Goal: Task Accomplishment & Management: Complete application form

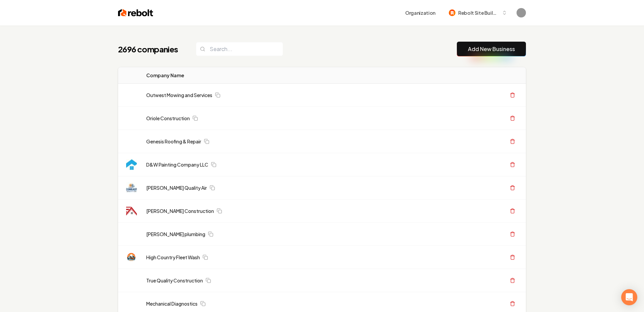
click at [488, 48] on link "Add New Business" at bounding box center [491, 49] width 47 height 8
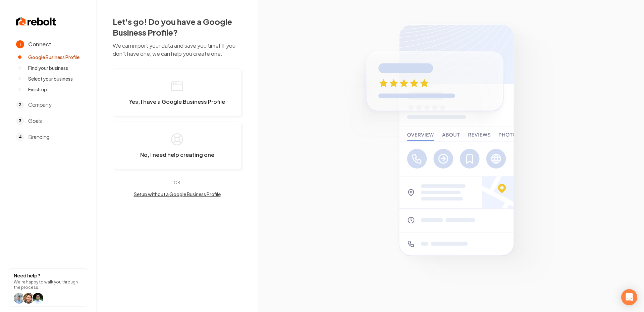
click at [168, 67] on div "Let's go! Do you have a Google Business Profile? We can import your data and sa…" at bounding box center [177, 106] width 129 height 181
click at [168, 82] on button "Yes, I have a Google Business Profile" at bounding box center [177, 92] width 129 height 48
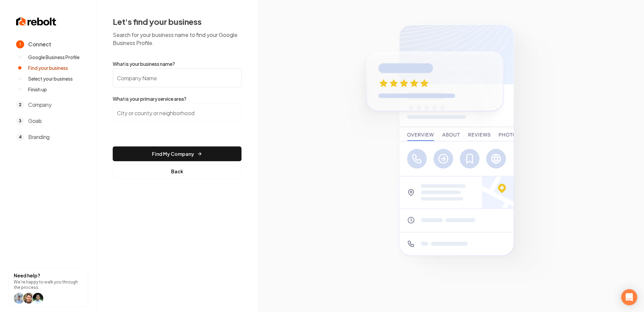
click at [168, 82] on input "What is your business name?" at bounding box center [177, 77] width 129 height 19
paste input "[PERSON_NAME]'s Electric LLC"
type input "[PERSON_NAME]'s Electric LLC"
click at [157, 103] on form "What is your business name? Rob's Electric LLC What is your primary service are…" at bounding box center [177, 119] width 129 height 118
click at [152, 106] on input "search" at bounding box center [177, 112] width 129 height 19
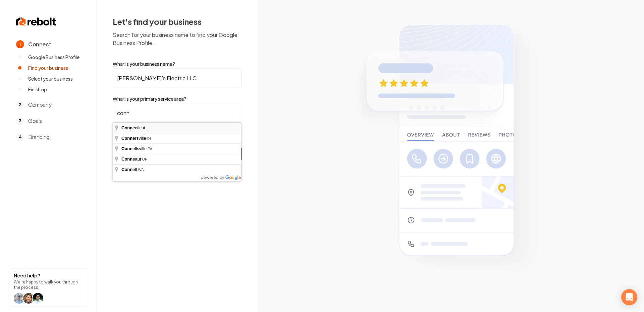
type input "[US_STATE]"
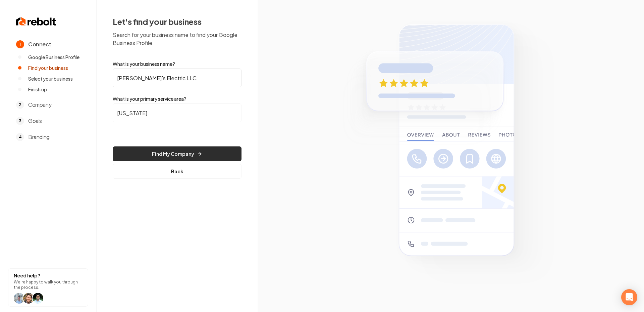
click at [157, 156] on button "Find My Company" at bounding box center [177, 153] width 129 height 15
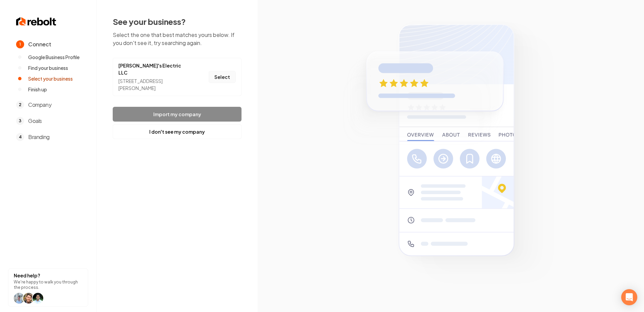
click at [228, 71] on button "Select" at bounding box center [222, 77] width 27 height 12
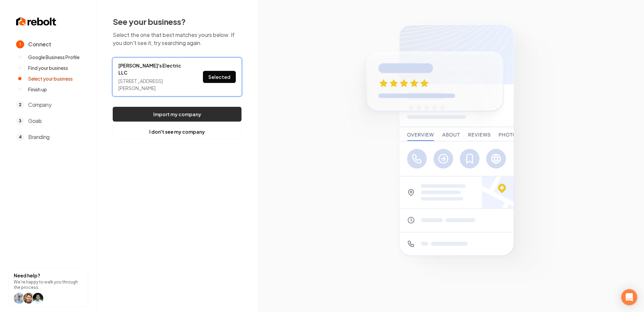
click at [190, 108] on button "Import my company" at bounding box center [177, 114] width 129 height 15
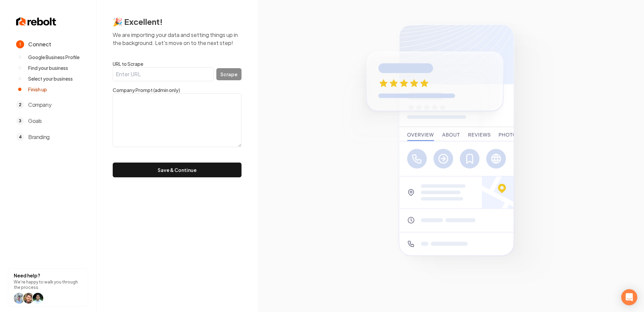
click at [139, 71] on input "URL to Scrape" at bounding box center [163, 74] width 101 height 14
paste input "[URL][DOMAIN_NAME]"
type input "[URL][DOMAIN_NAME]"
click at [236, 79] on button "Scrape" at bounding box center [228, 74] width 25 height 12
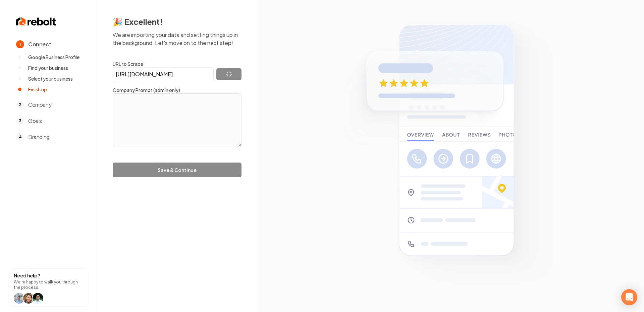
type textarea "[PERSON_NAME]'s Electric LLC is dedicated to providing reliable and innovative …"
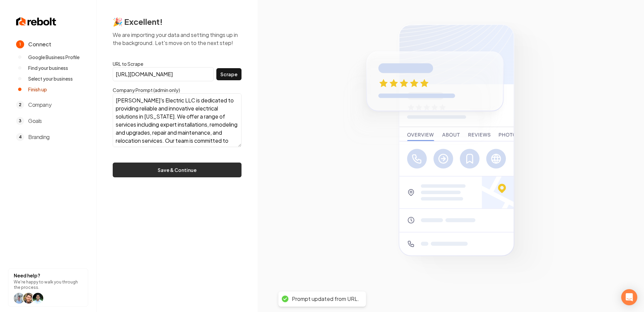
click at [188, 171] on button "Save & Continue" at bounding box center [177, 169] width 129 height 15
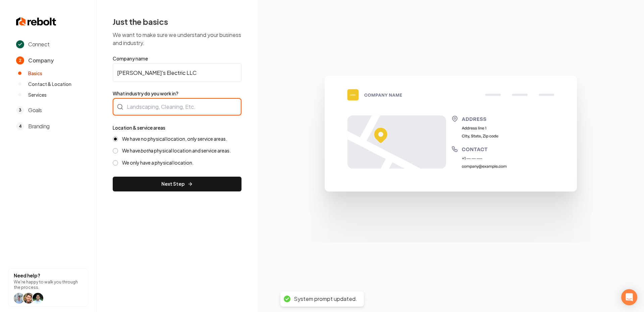
click at [158, 103] on div at bounding box center [177, 106] width 129 height 17
type input "Electrician"
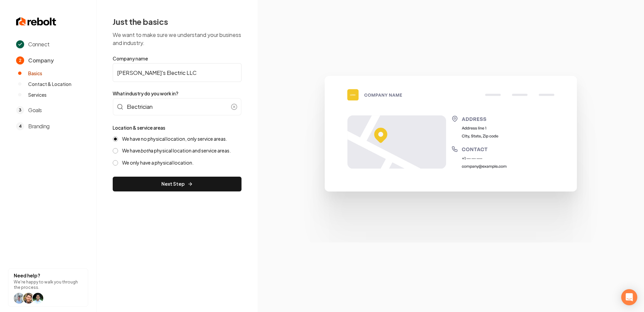
click at [161, 149] on label "We have both a physical location and service areas." at bounding box center [176, 150] width 109 height 6
click at [118, 149] on button "We have both a physical location and service areas." at bounding box center [115, 150] width 5 height 5
click at [172, 183] on button "Next Step" at bounding box center [177, 183] width 129 height 15
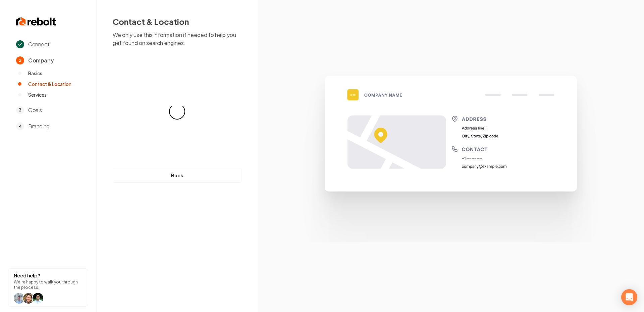
select select "**"
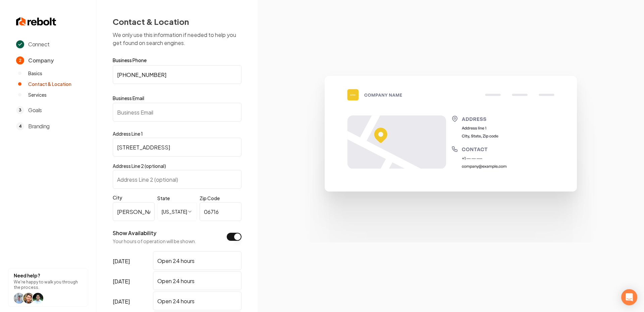
click at [151, 114] on input "Business Email" at bounding box center [177, 112] width 129 height 19
paste input "[EMAIL_ADDRESS][DOMAIN_NAME]"
type input "[EMAIL_ADDRESS][DOMAIN_NAME]"
click at [276, 135] on section at bounding box center [451, 156] width 386 height 312
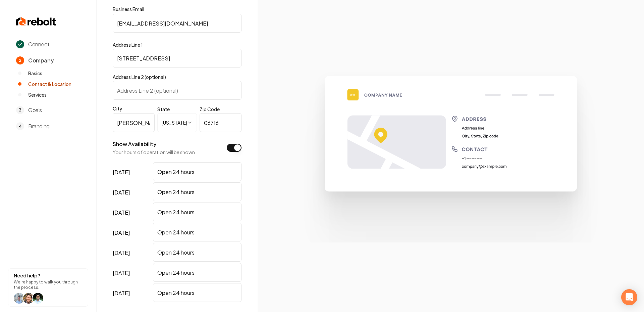
scroll to position [150, 0]
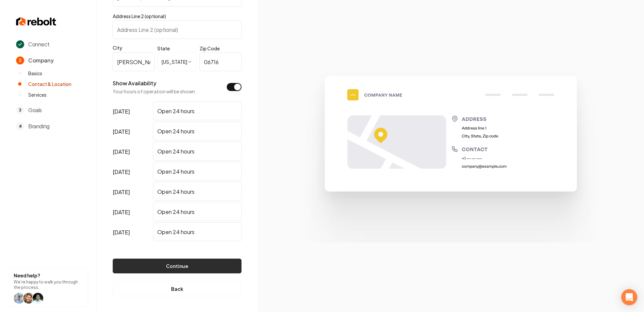
click at [173, 260] on button "Continue" at bounding box center [177, 265] width 129 height 15
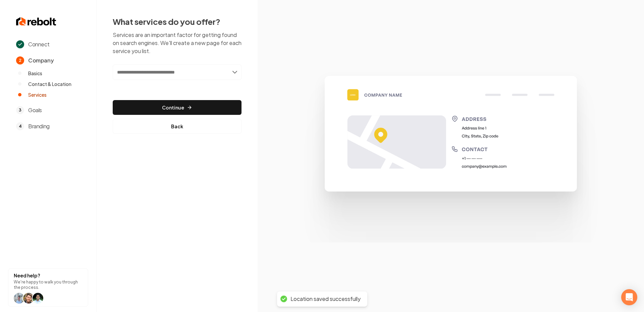
click at [196, 67] on input "text" at bounding box center [177, 71] width 129 height 15
click at [196, 69] on input "text" at bounding box center [177, 71] width 129 height 15
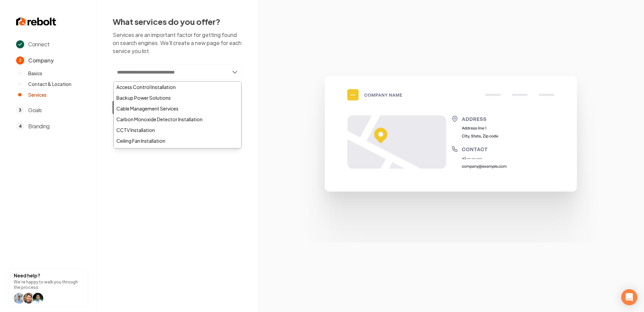
paste input "**********"
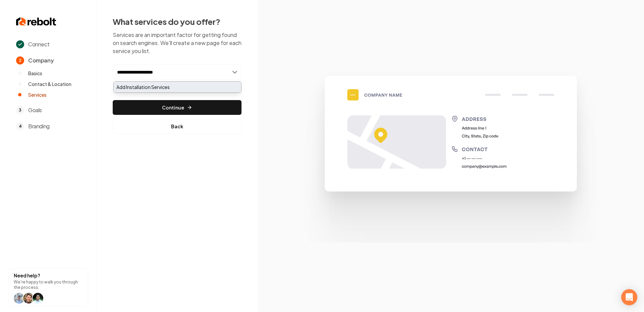
type input "**********"
click at [156, 88] on div "Add Installation Services" at bounding box center [177, 87] width 127 height 11
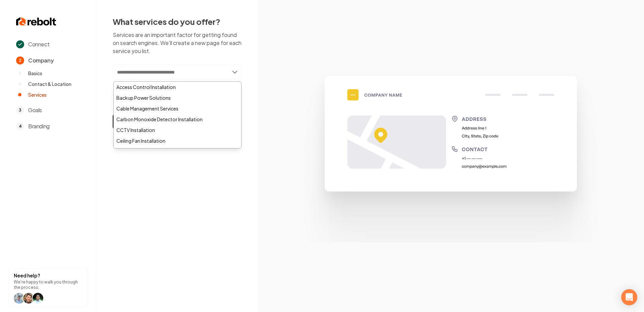
paste input "**********"
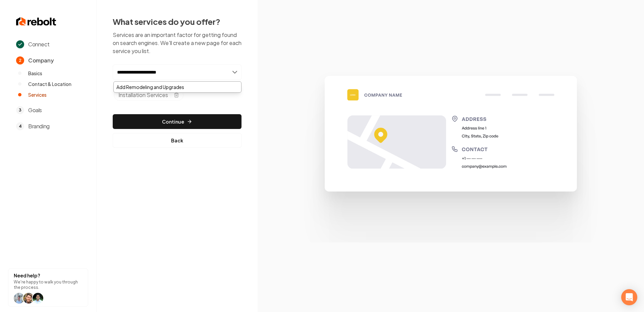
type input "**********"
click at [167, 81] on div "**********" at bounding box center [177, 83] width 129 height 39
click at [164, 68] on input "**********" at bounding box center [177, 71] width 129 height 15
click at [166, 83] on div "Add Remodeling and Upgrades" at bounding box center [177, 87] width 127 height 11
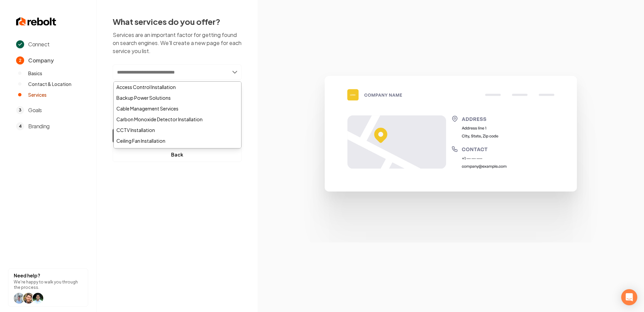
paste input "**********"
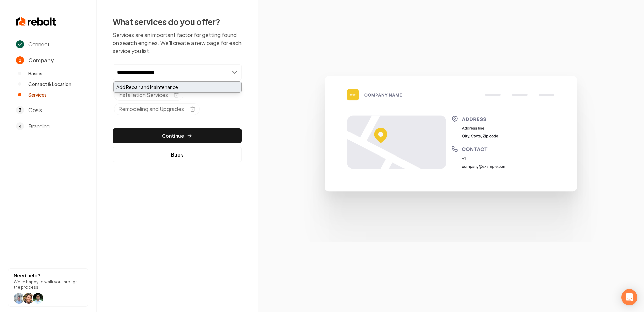
type input "**********"
click at [153, 83] on div "Add Repair and Maintenance" at bounding box center [177, 87] width 127 height 11
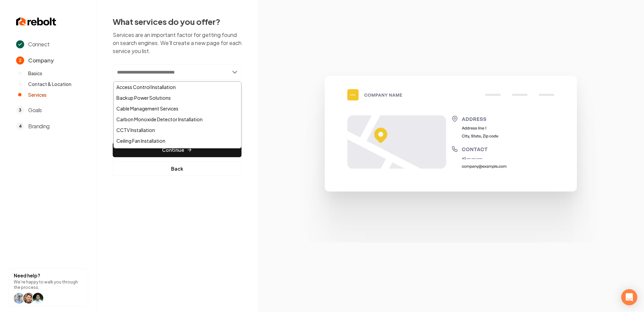
paste input "**********"
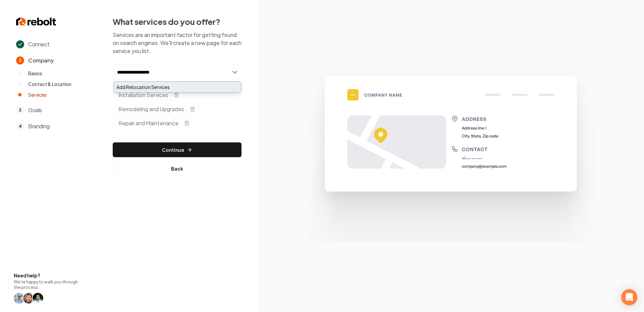
type input "**********"
click at [143, 84] on div "Add Relocation Services" at bounding box center [177, 87] width 127 height 11
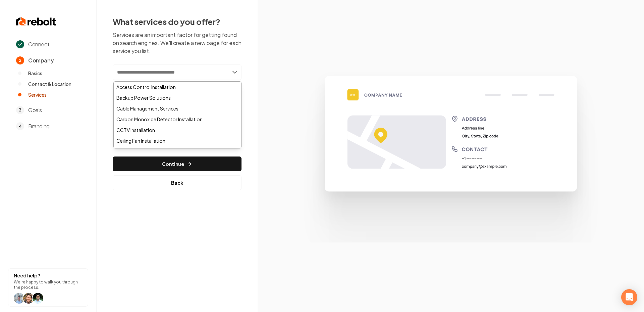
click at [347, 79] on img at bounding box center [451, 155] width 322 height 172
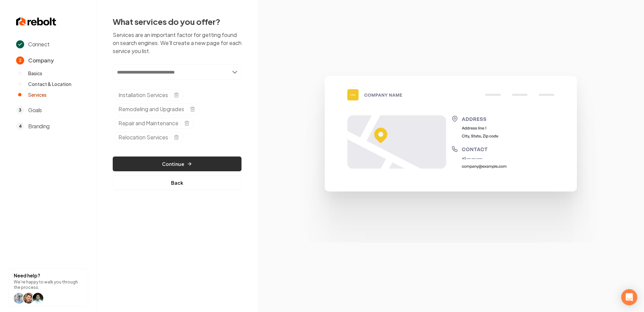
click at [188, 164] on icon "button" at bounding box center [189, 163] width 5 height 5
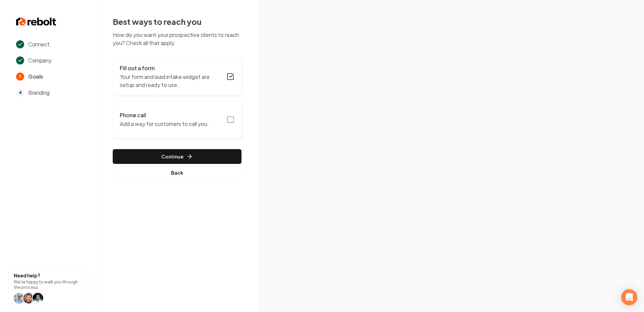
click at [233, 119] on rect "button" at bounding box center [230, 119] width 6 height 6
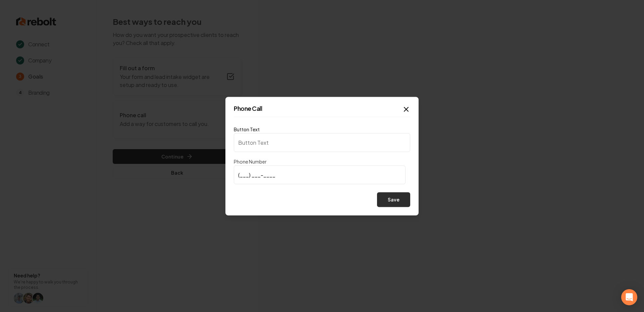
type input "Call us"
type input "[PHONE_NUMBER]"
click at [385, 199] on button "Save" at bounding box center [393, 199] width 33 height 15
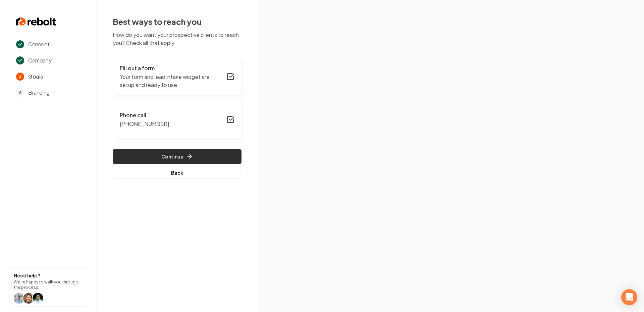
click at [191, 151] on button "Continue" at bounding box center [177, 156] width 129 height 15
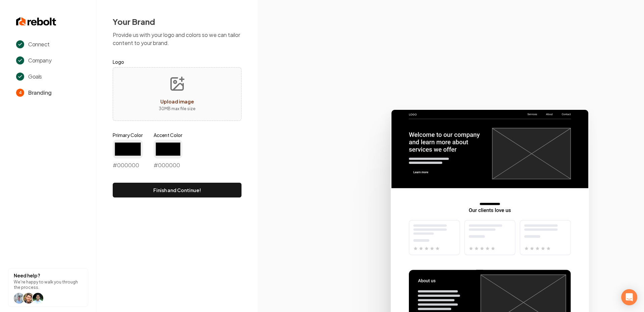
type input "#194d33"
type input "#70be00"
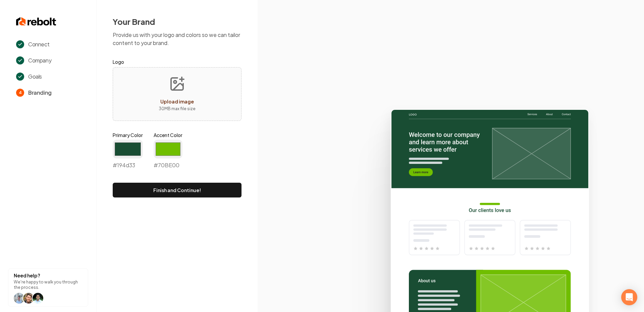
click at [176, 83] on circle "Upload image" at bounding box center [175, 82] width 3 height 3
type input "**********"
click at [121, 151] on input "#194d33" at bounding box center [128, 149] width 30 height 19
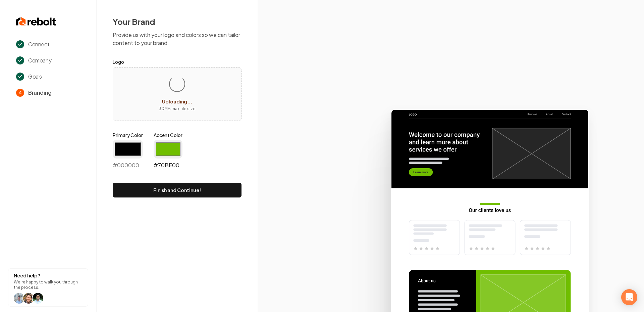
type input "#000000"
click at [170, 145] on input "#70be00" at bounding box center [168, 149] width 29 height 19
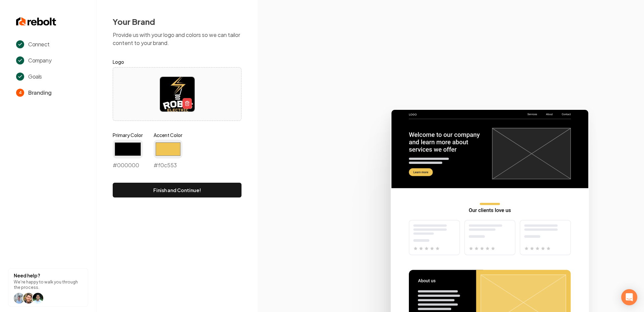
type input "#f0c553"
click at [319, 173] on icon at bounding box center [451, 207] width 386 height 208
click at [161, 185] on button "Finish and Continue!" at bounding box center [177, 189] width 129 height 15
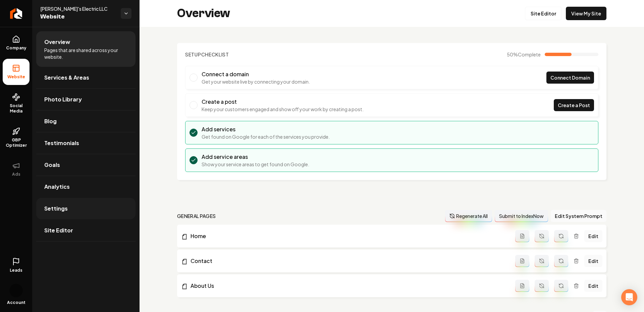
click at [62, 212] on link "Settings" at bounding box center [85, 208] width 99 height 21
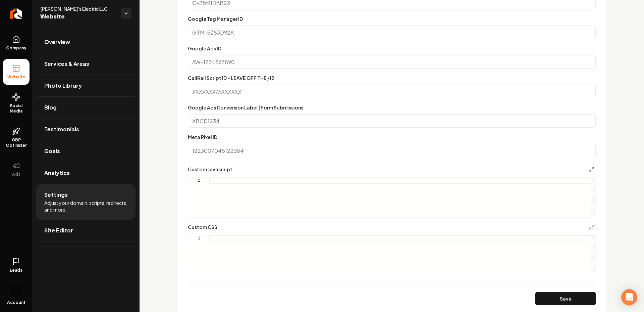
scroll to position [362, 0]
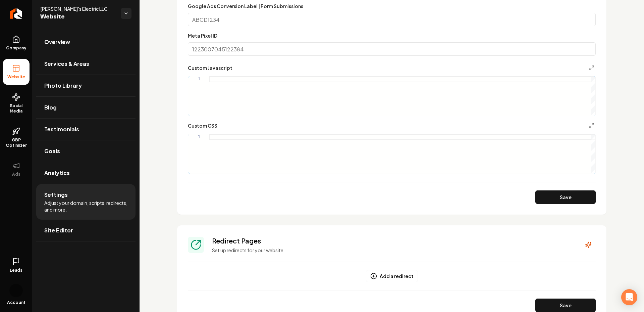
click at [230, 135] on div "Main content area" at bounding box center [402, 154] width 386 height 40
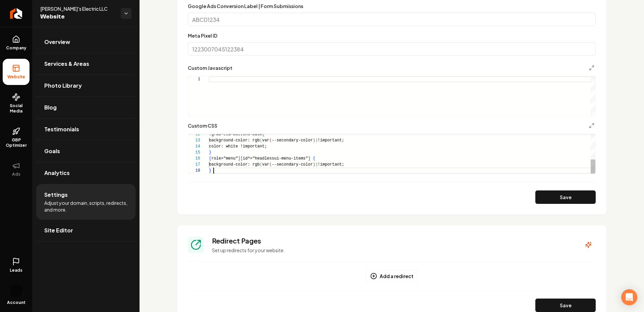
scroll to position [42, 5]
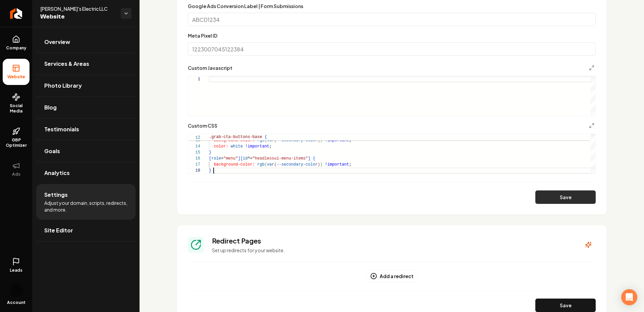
click at [572, 202] on button "Save" at bounding box center [565, 196] width 60 height 13
type textarea "**********"
click at [20, 42] on link "Company" at bounding box center [16, 43] width 27 height 26
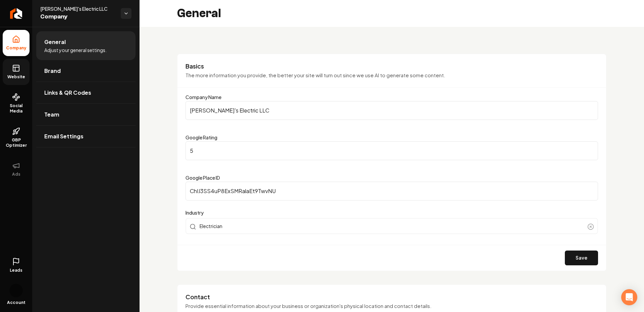
click at [5, 66] on link "Website" at bounding box center [16, 72] width 27 height 26
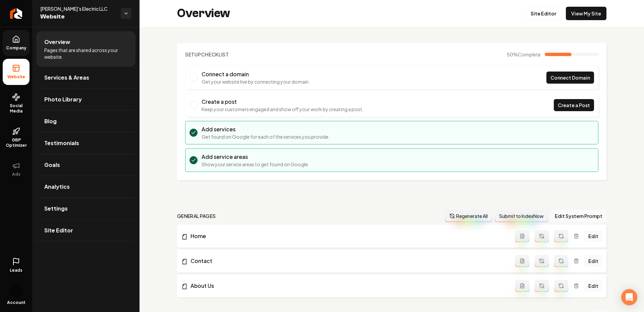
click at [556, 6] on div "Overview Site Editor View My Site" at bounding box center [392, 13] width 504 height 27
click at [543, 10] on link "Site Editor" at bounding box center [543, 13] width 37 height 13
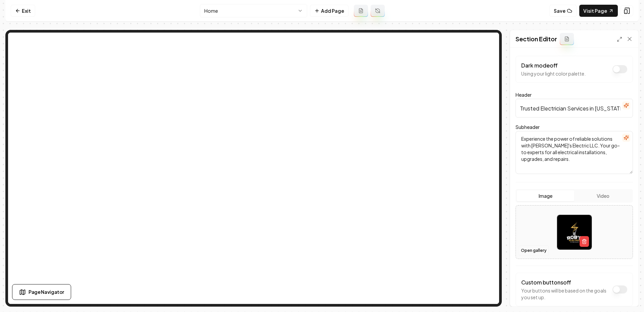
click at [539, 251] on button "Open gallery" at bounding box center [534, 250] width 30 height 11
click at [581, 242] on button "button" at bounding box center [584, 241] width 9 height 11
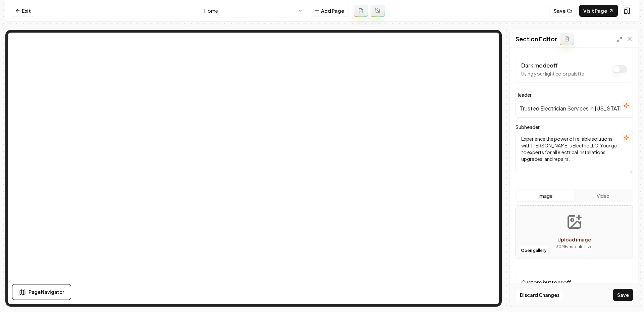
click at [563, 226] on button "Upload image 30 MB max file size" at bounding box center [574, 231] width 48 height 47
type input "**********"
click at [625, 295] on button "Save" at bounding box center [623, 294] width 20 height 12
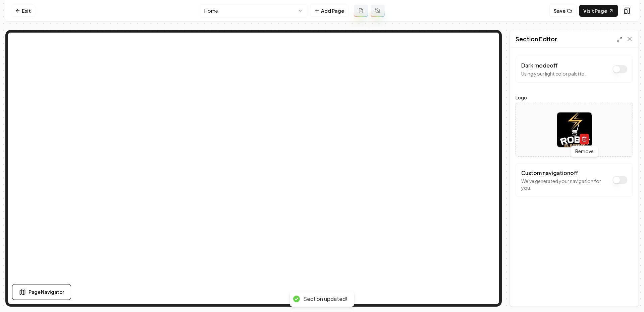
click at [584, 139] on icon "button" at bounding box center [584, 138] width 5 height 5
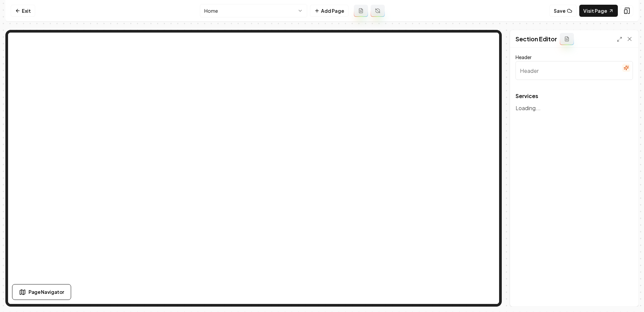
type input "Our Expert Electrical Services"
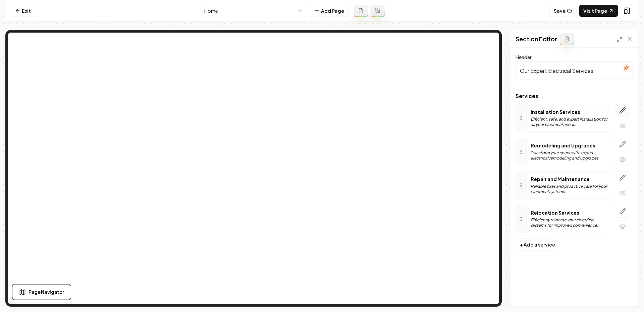
click at [622, 111] on icon "button" at bounding box center [622, 110] width 7 height 7
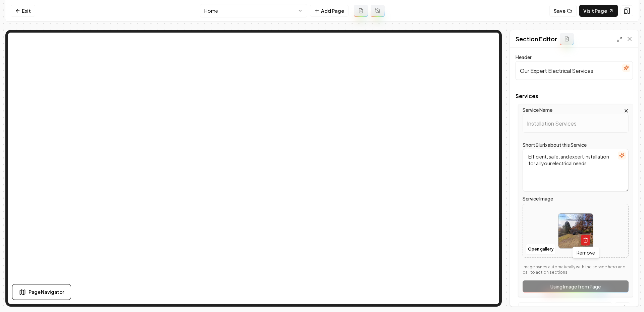
click at [587, 242] on icon "button" at bounding box center [585, 239] width 5 height 5
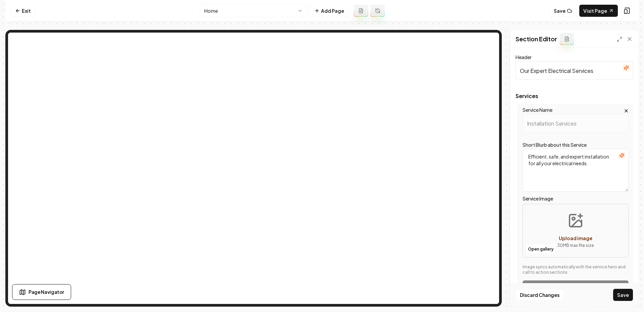
click at [567, 221] on button "Upload image 30 MB max file size" at bounding box center [576, 230] width 48 height 47
type input "**********"
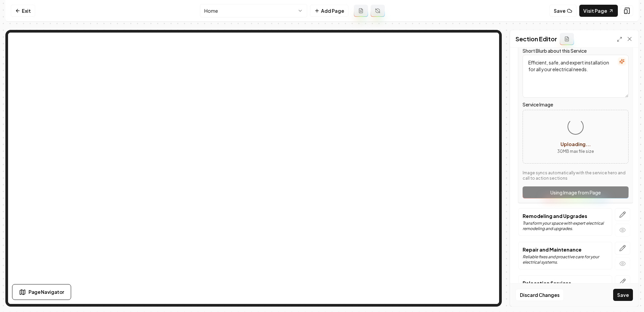
scroll to position [120, 0]
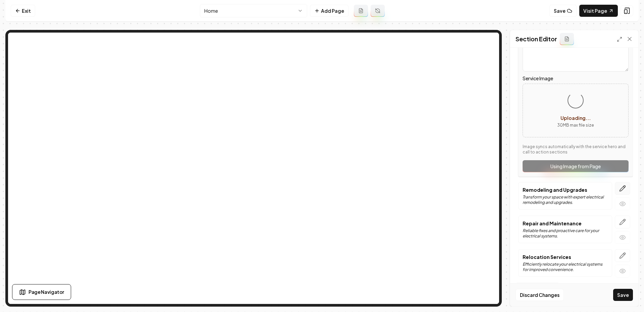
click at [619, 186] on button "button" at bounding box center [622, 188] width 15 height 13
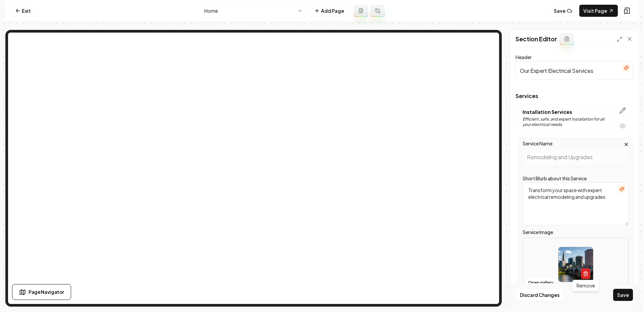
click at [586, 271] on icon "button" at bounding box center [585, 273] width 5 height 5
click at [575, 257] on icon "Upload image" at bounding box center [576, 254] width 16 height 16
type input "**********"
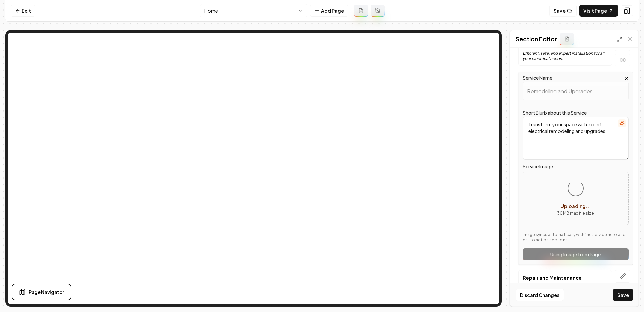
scroll to position [120, 0]
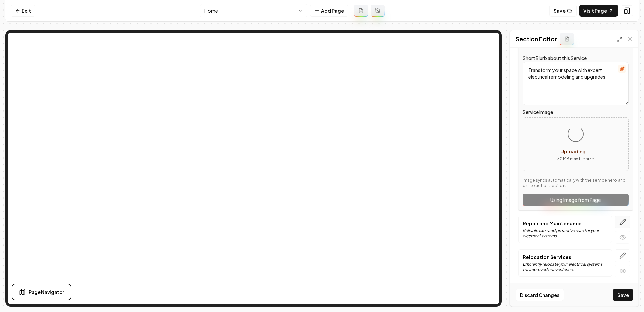
click at [624, 220] on icon "button" at bounding box center [624, 220] width 1 height 1
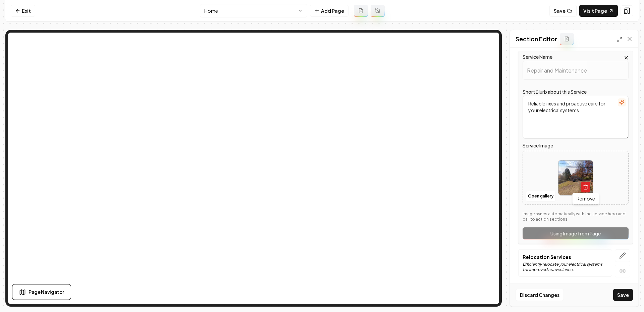
click at [586, 189] on button "button" at bounding box center [585, 186] width 9 height 11
click at [548, 156] on div "Open gallery Upload image 30 MB max file size" at bounding box center [576, 178] width 106 height 54
type input "**********"
click at [622, 253] on icon "button" at bounding box center [622, 255] width 7 height 7
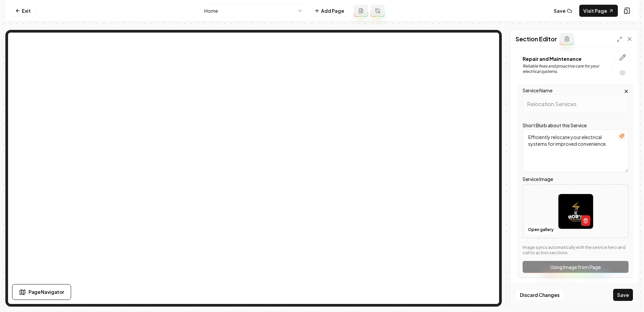
click at [588, 223] on div at bounding box center [575, 211] width 35 height 35
click at [582, 218] on button "button" at bounding box center [585, 220] width 9 height 11
click at [573, 201] on icon "Upload image" at bounding box center [576, 201] width 16 height 16
type input "**********"
click at [624, 294] on button "Save" at bounding box center [623, 294] width 20 height 12
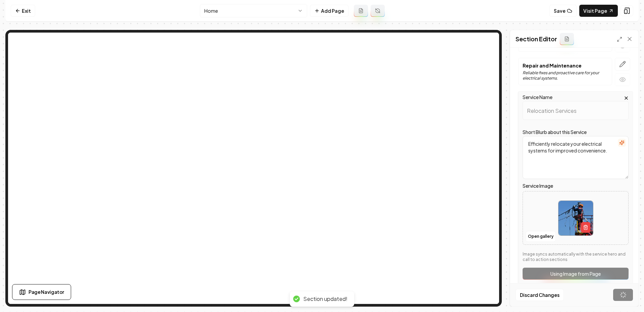
scroll to position [0, 0]
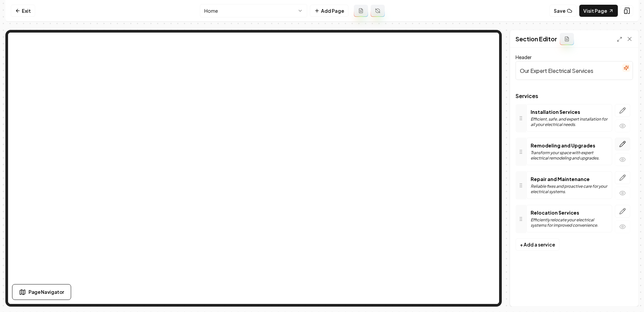
click at [624, 141] on icon "button" at bounding box center [622, 144] width 7 height 7
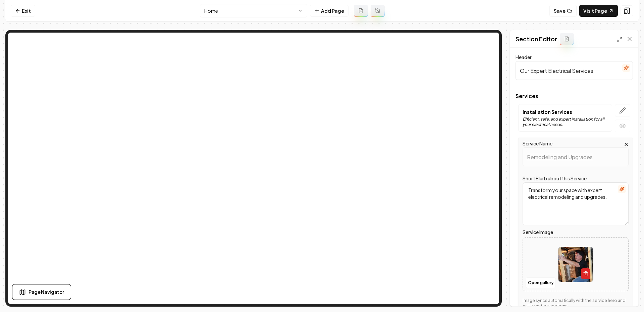
click at [587, 274] on icon "button" at bounding box center [585, 273] width 5 height 5
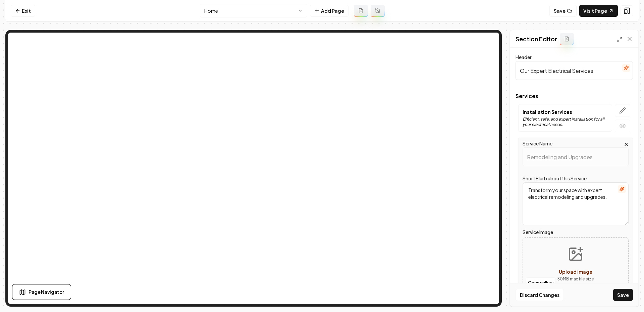
click at [535, 283] on div "Discard Changes Save" at bounding box center [574, 294] width 128 height 23
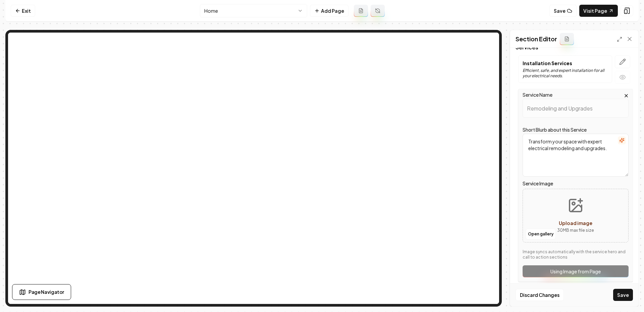
scroll to position [48, 0]
click at [573, 208] on icon "Upload image" at bounding box center [576, 206] width 16 height 16
type input "**********"
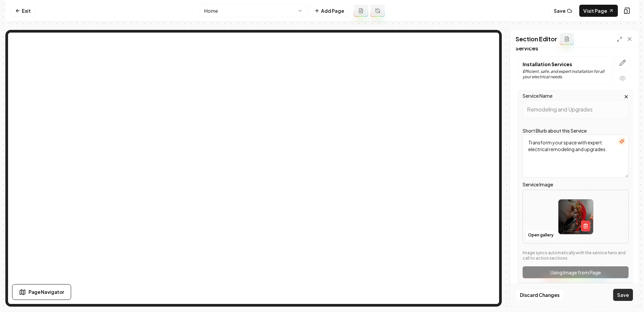
click at [622, 292] on button "Save" at bounding box center [623, 294] width 20 height 12
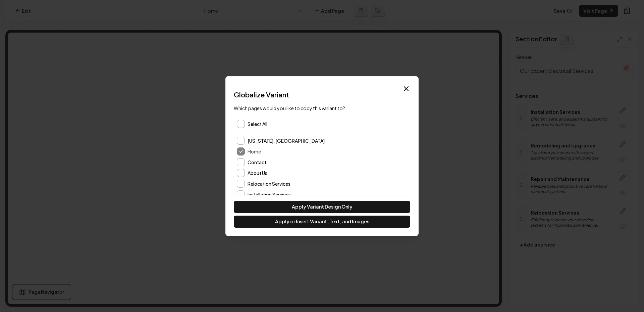
click at [252, 160] on label "Contact" at bounding box center [328, 162] width 160 height 5
click at [245, 160] on button "Contact" at bounding box center [241, 162] width 8 height 8
click at [247, 171] on div "About Us" at bounding box center [322, 173] width 170 height 8
click at [243, 173] on button "About Us" at bounding box center [241, 173] width 8 height 8
click at [257, 220] on button "Apply or Insert Variant, Text, and Images" at bounding box center [322, 221] width 176 height 12
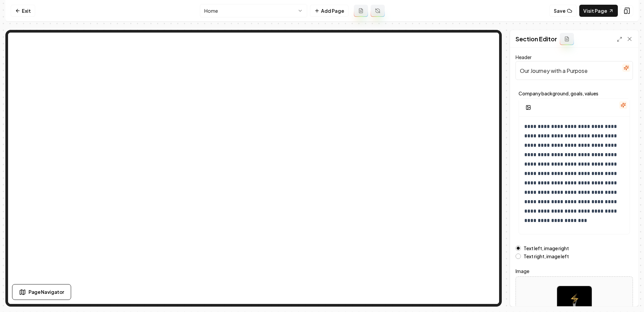
scroll to position [50, 0]
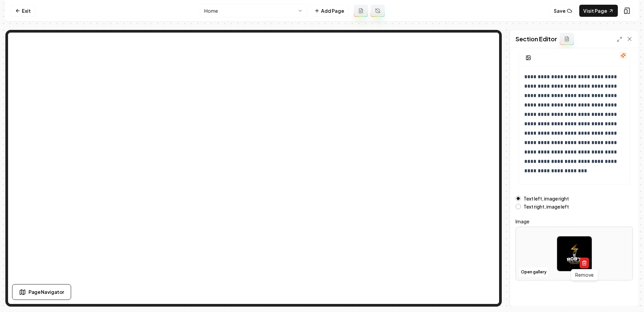
click at [588, 265] on button "button" at bounding box center [584, 262] width 9 height 11
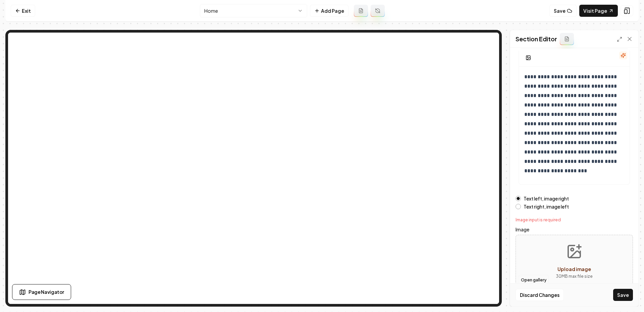
click at [532, 281] on button "Open gallery" at bounding box center [534, 279] width 30 height 11
click at [557, 251] on button "Upload image 30 MB max file size" at bounding box center [574, 261] width 48 height 47
type input "**********"
click at [617, 290] on button "Save" at bounding box center [623, 294] width 20 height 12
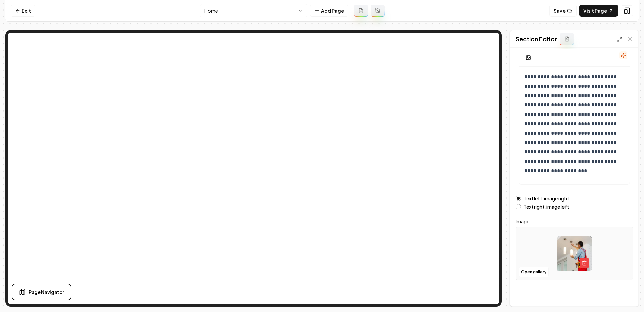
scroll to position [0, 0]
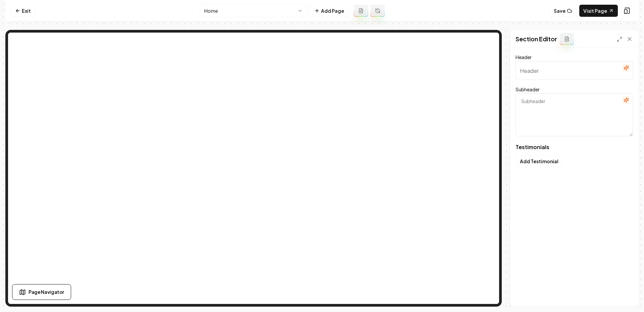
type input "Why Our Clients Trust [PERSON_NAME]'s Electric"
type textarea "Real stories and success shared straight from our customers"
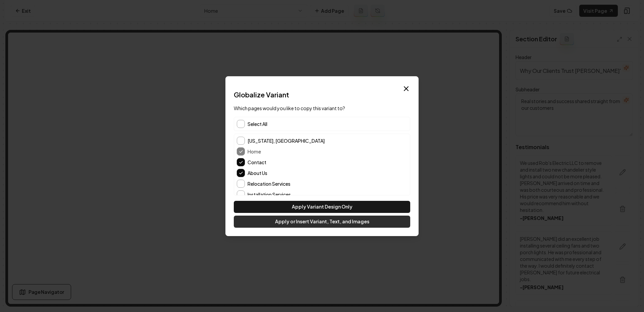
click at [287, 222] on button "Apply or Insert Variant, Text, and Images" at bounding box center [322, 221] width 176 height 12
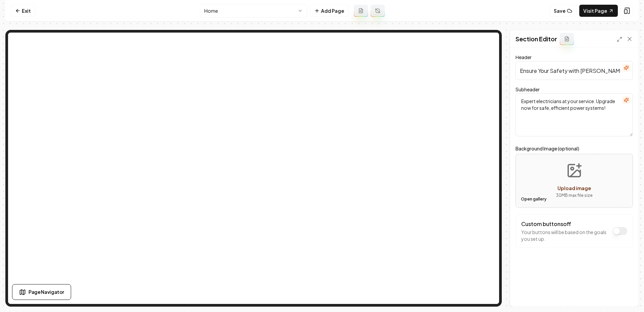
click at [527, 201] on button "Open gallery" at bounding box center [534, 199] width 30 height 11
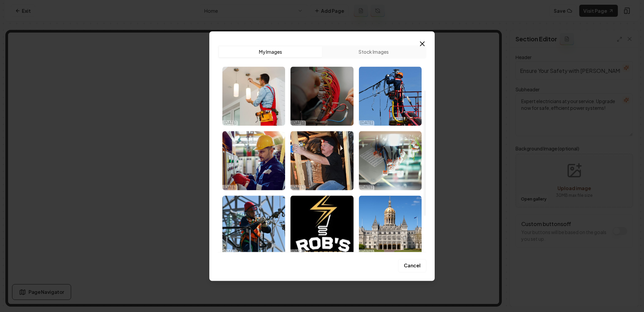
scroll to position [133, 0]
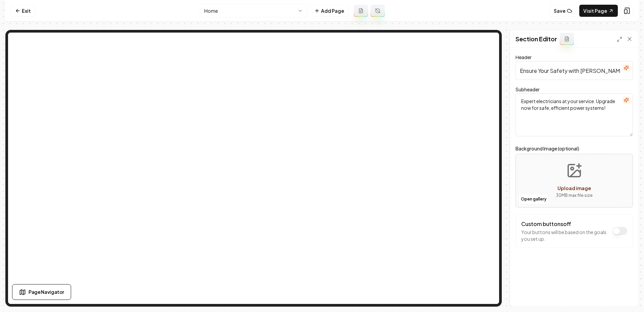
click at [582, 173] on icon "Upload image" at bounding box center [574, 170] width 16 height 16
type input "**********"
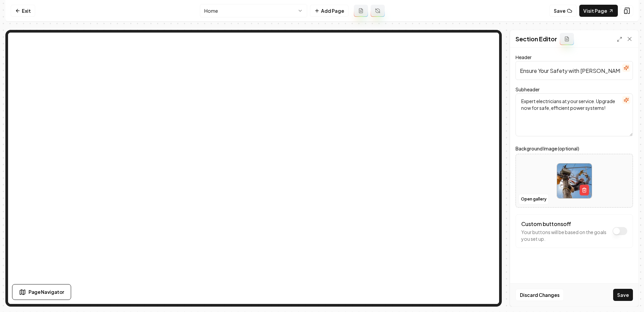
click at [612, 297] on div "Discard Changes Save" at bounding box center [574, 294] width 128 height 23
click at [619, 297] on button "Save" at bounding box center [623, 294] width 20 height 12
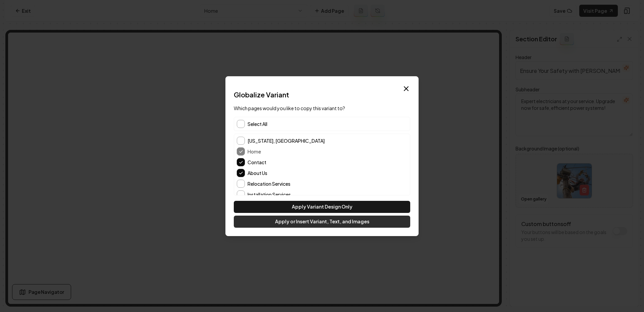
click at [345, 222] on button "Apply or Insert Variant, Text, and Images" at bounding box center [322, 221] width 176 height 12
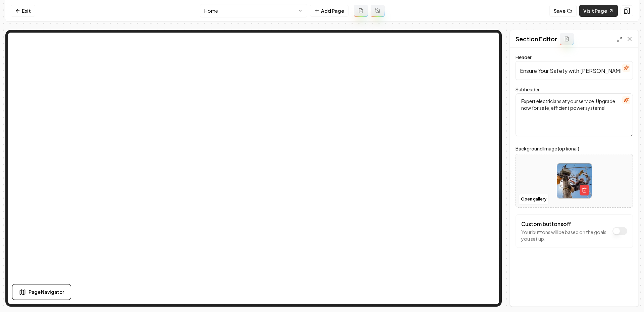
click at [599, 9] on link "Visit Page" at bounding box center [598, 11] width 39 height 12
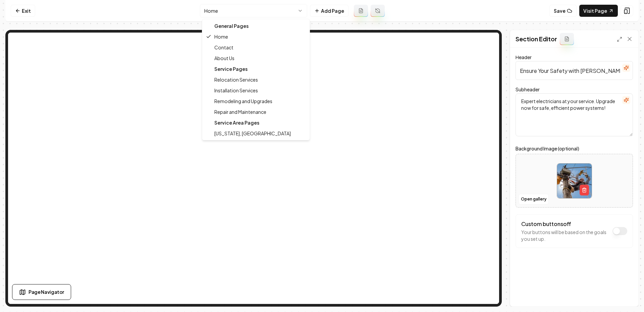
click at [247, 11] on html "Computer Required This feature is only available on a computer. Please switch t…" at bounding box center [322, 156] width 644 height 312
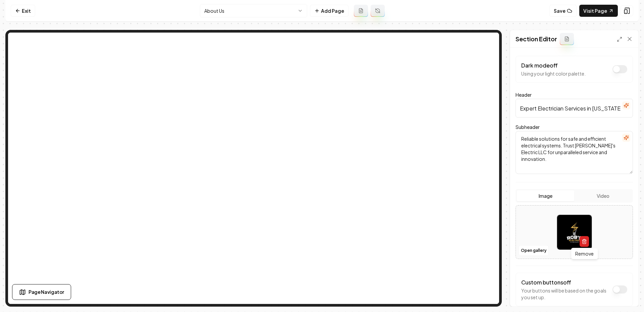
click at [582, 240] on icon "button" at bounding box center [584, 240] width 5 height 5
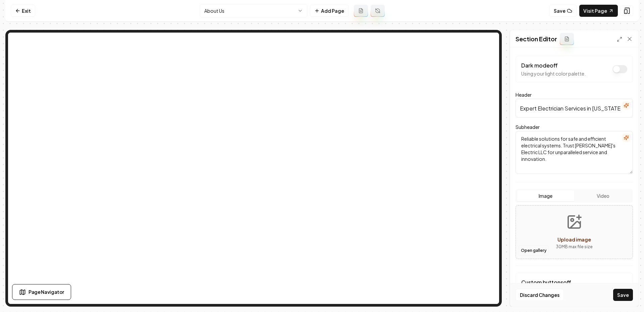
click at [530, 248] on button "Open gallery" at bounding box center [534, 250] width 30 height 11
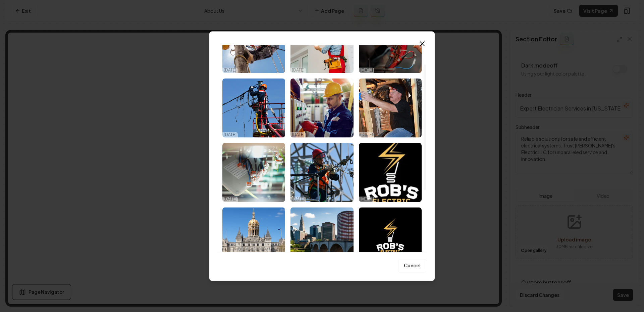
scroll to position [25, 0]
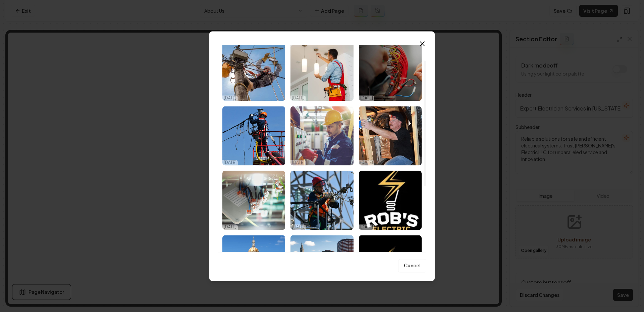
click at [321, 140] on img "Select image image_68eeee4e5c7cd75eb8c26432.jpg" at bounding box center [321, 135] width 63 height 59
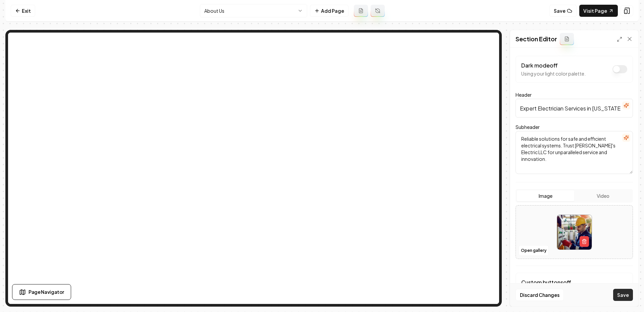
click at [632, 299] on button "Save" at bounding box center [623, 294] width 20 height 12
click at [20, 13] on link "Exit" at bounding box center [23, 11] width 24 height 12
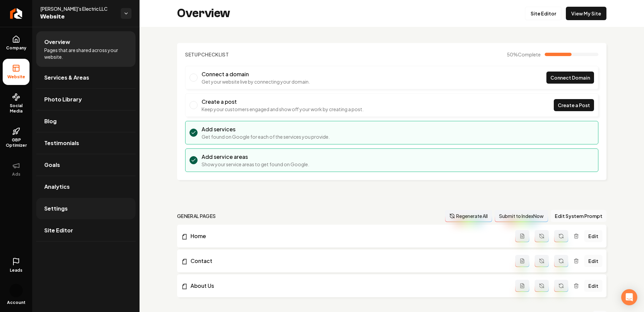
click at [61, 202] on link "Settings" at bounding box center [85, 208] width 99 height 21
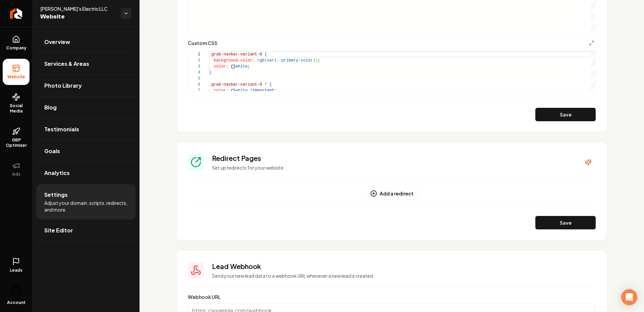
scroll to position [429, 0]
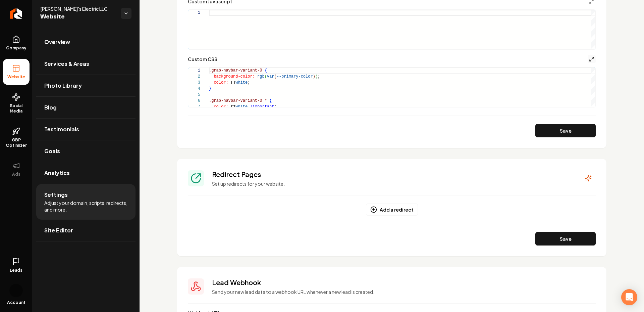
click at [594, 58] on icon "Main content area" at bounding box center [591, 58] width 5 height 5
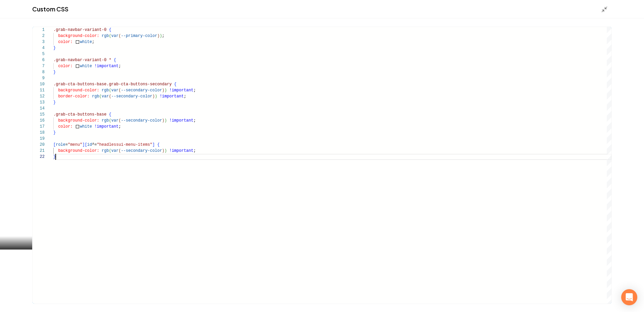
click at [299, 157] on div ".grab-navbar-variant-0 { background-color: rgb ( var ( --primary-color ) ) ; co…" at bounding box center [332, 165] width 558 height 276
click at [69, 157] on div ".grab-navbar-variant-0 { background-color: rgb ( var ( --primary-color ) ) ; co…" at bounding box center [332, 165] width 558 height 276
click at [105, 170] on div ".grab-navbar-variant-0 { background-color: rgb ( var ( --primary-color ) ) ; co…" at bounding box center [332, 165] width 558 height 276
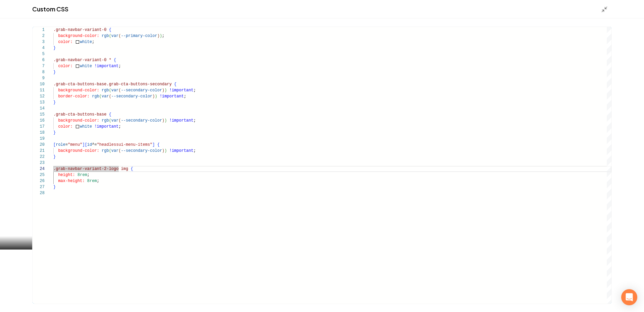
scroll to position [24, 36]
click at [107, 168] on div ".grab-navbar-variant-0 { background-color: rgb ( var ( --primary-color ) ) ; co…" at bounding box center [332, 165] width 558 height 276
type textarea "**********"
click at [601, 8] on div "Custom CSS" at bounding box center [322, 9] width 644 height 18
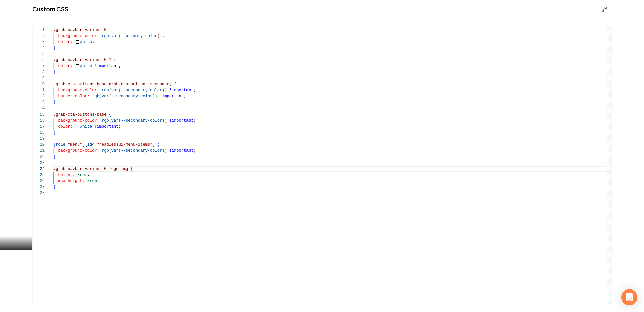
click at [601, 8] on icon "Main content area" at bounding box center [604, 9] width 7 height 7
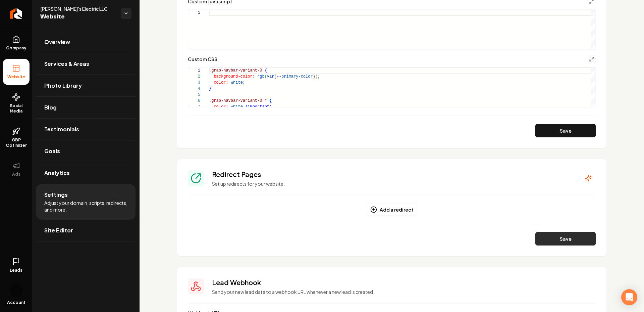
click at [557, 235] on button "Save" at bounding box center [565, 238] width 60 height 13
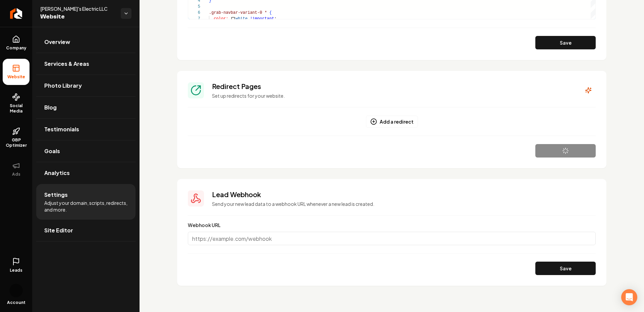
scroll to position [0, 0]
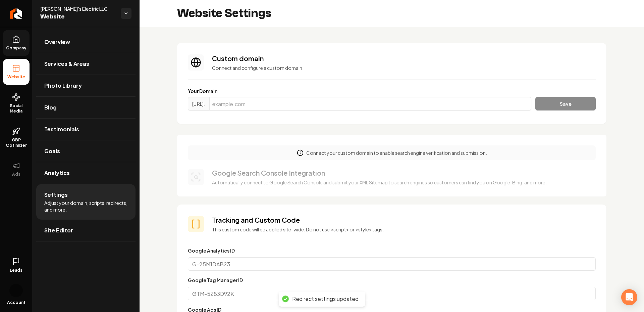
click at [24, 46] on span "Company" at bounding box center [16, 47] width 26 height 5
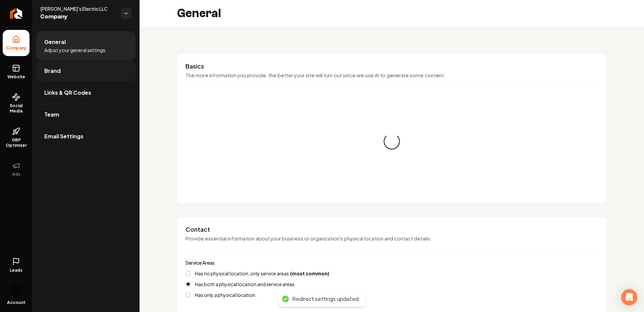
click at [84, 65] on link "Brand" at bounding box center [85, 70] width 99 height 21
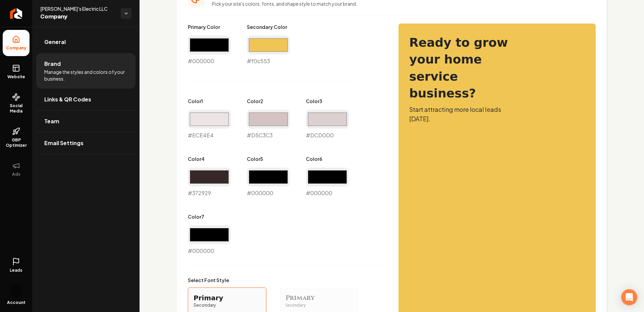
scroll to position [375, 0]
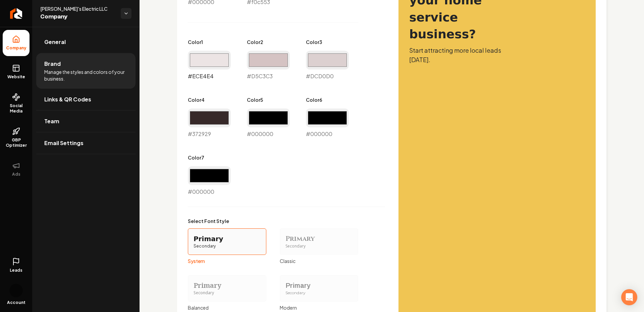
click at [217, 56] on input "#ece4e4" at bounding box center [209, 60] width 43 height 19
type input "#eceae4"
click at [279, 59] on input "#d5c3c3" at bounding box center [268, 60] width 43 height 19
type input "#d7cec6"
click at [317, 57] on input "#dcd0d0" at bounding box center [327, 60] width 43 height 19
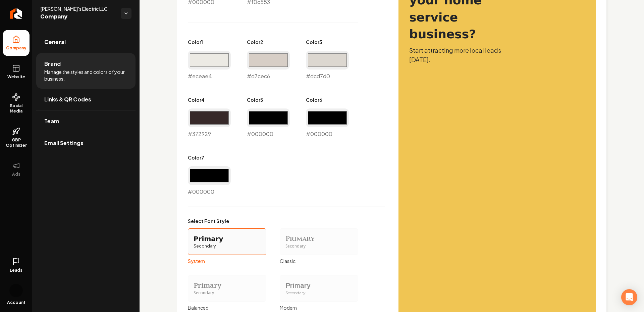
type input "#dcd7d0"
click at [431, 138] on div "Primary Color #000000 #000000 Secondary Color #f0c553 #f0c553 Color 1 #eceae4 #…" at bounding box center [392, 169] width 408 height 410
click at [266, 62] on input "#d7cec6" at bounding box center [268, 60] width 43 height 19
type input "#d7d3c6"
click at [393, 148] on div "Primary Color #000000 #000000 Secondary Color #f0c553 #f0c553 Color 1 #eceae4 #…" at bounding box center [392, 169] width 408 height 410
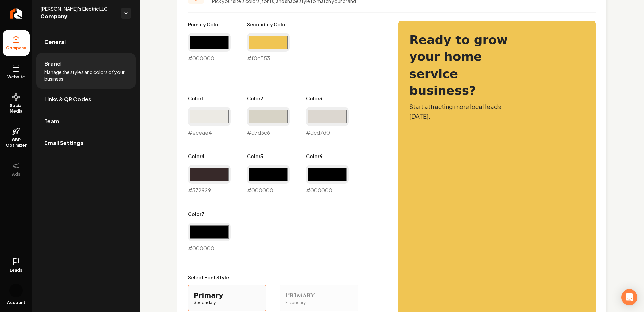
scroll to position [488, 0]
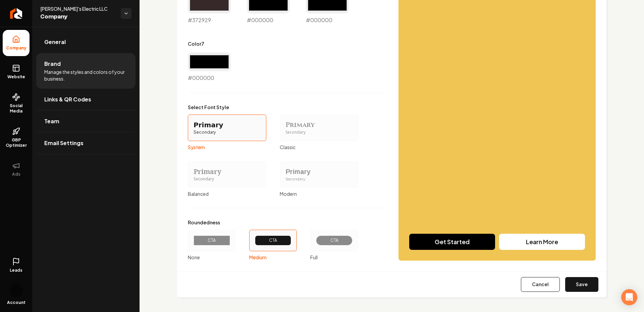
click at [578, 291] on div "Cancel Save" at bounding box center [391, 284] width 429 height 26
click at [568, 277] on button "Save" at bounding box center [581, 284] width 33 height 15
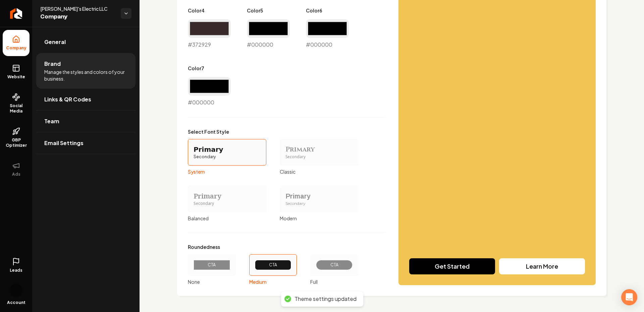
scroll to position [463, 0]
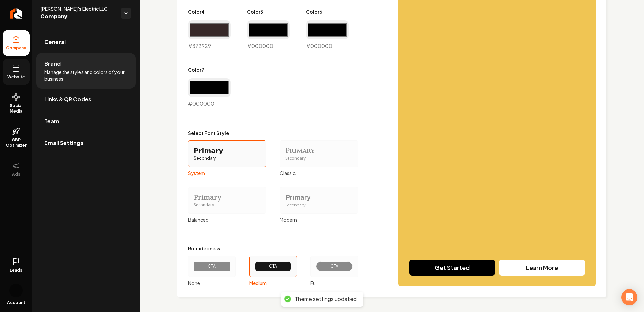
click at [13, 72] on link "Website" at bounding box center [16, 72] width 27 height 26
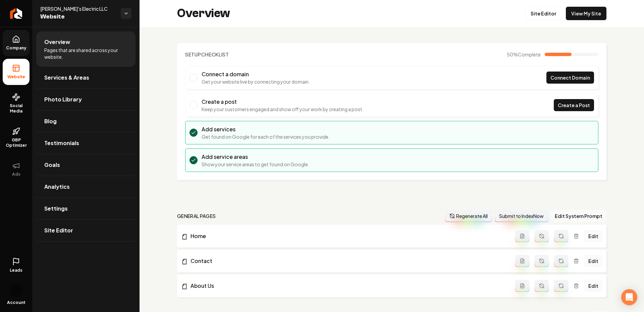
click at [6, 47] on span "Company" at bounding box center [16, 47] width 26 height 5
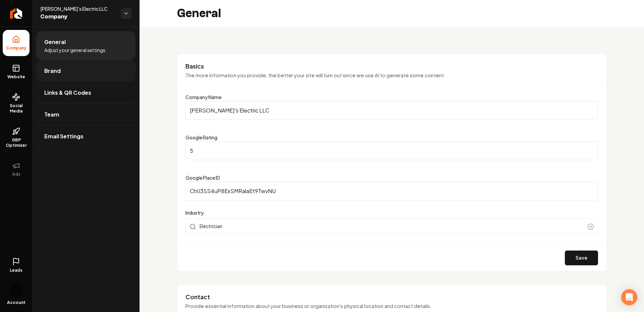
click at [51, 75] on link "Brand" at bounding box center [85, 70] width 99 height 21
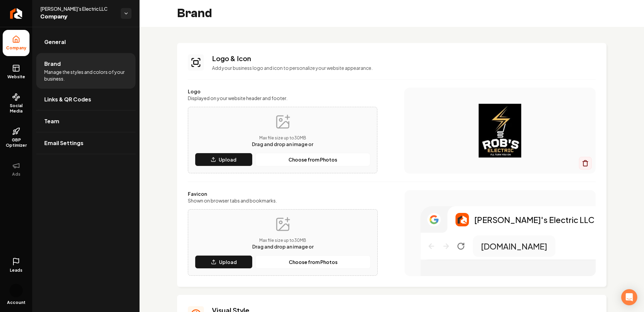
click at [9, 44] on li "Company" at bounding box center [16, 43] width 27 height 26
click at [12, 73] on link "Website" at bounding box center [16, 72] width 27 height 26
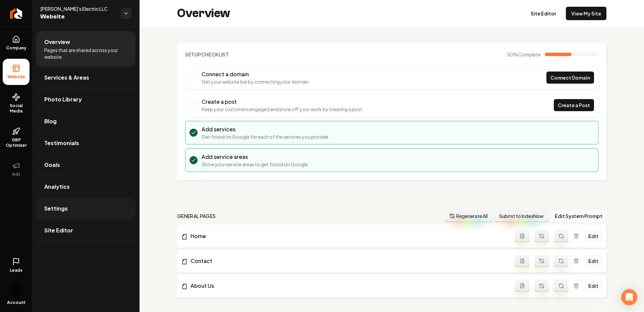
click at [54, 209] on span "Settings" at bounding box center [55, 208] width 23 height 8
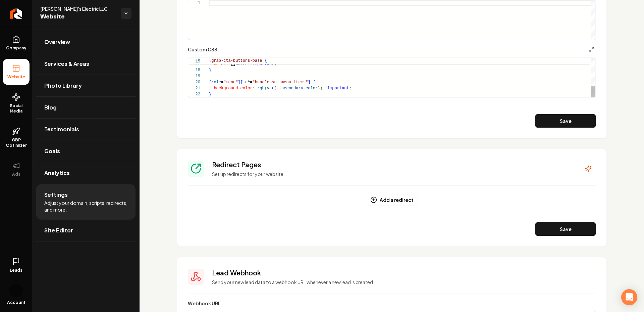
scroll to position [443, 0]
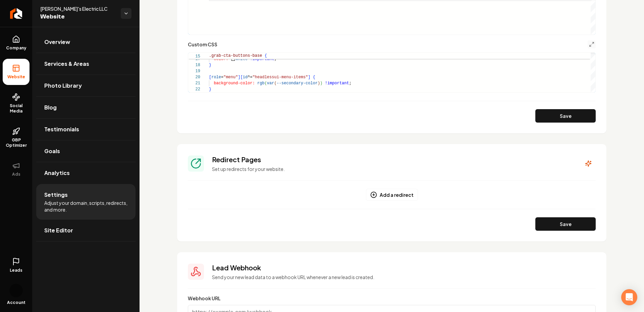
click at [590, 47] on button "Main content area" at bounding box center [592, 44] width 8 height 8
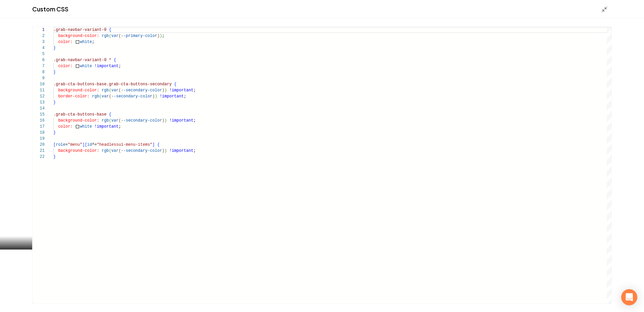
scroll to position [6, 2]
click at [91, 172] on div ".grab-navbar-variant-0 { background-color: rgb ( var ( --primary-color ) ) ; co…" at bounding box center [332, 165] width 558 height 276
click at [71, 157] on div ".grab-navbar-variant-0 { background-color: rgb ( var ( --primary-color ) ) ; co…" at bounding box center [332, 165] width 558 height 276
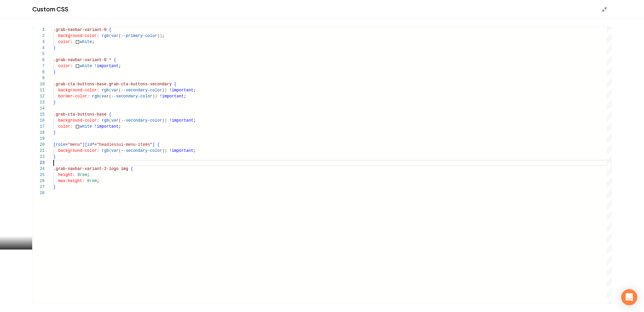
click at [106, 169] on div ".grab-navbar-variant-0 { background-color: rgb ( var ( --primary-color ) ) ; co…" at bounding box center [332, 165] width 558 height 276
type textarea "**********"
click at [604, 9] on icon "Main content area" at bounding box center [604, 9] width 7 height 7
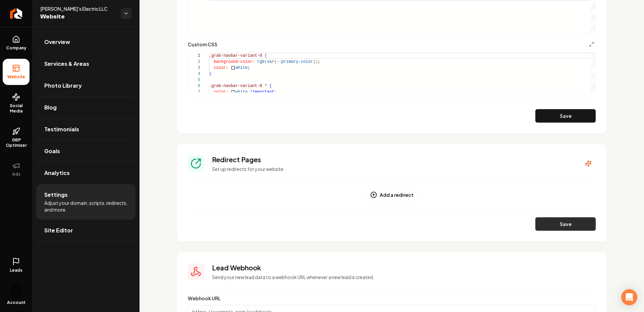
click at [556, 226] on button "Save" at bounding box center [565, 223] width 60 height 13
click at [550, 116] on button "Save" at bounding box center [565, 115] width 60 height 13
click at [15, 42] on icon at bounding box center [16, 39] width 6 height 6
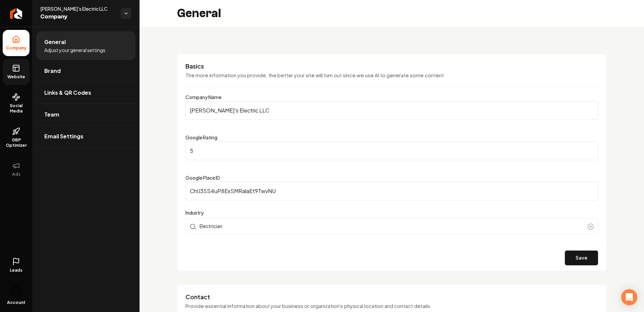
click at [15, 71] on icon at bounding box center [16, 68] width 8 height 8
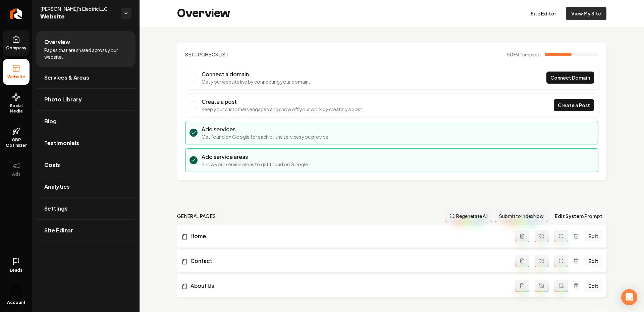
click at [589, 12] on link "View My Site" at bounding box center [586, 13] width 41 height 13
click at [545, 8] on link "Site Editor" at bounding box center [543, 13] width 37 height 13
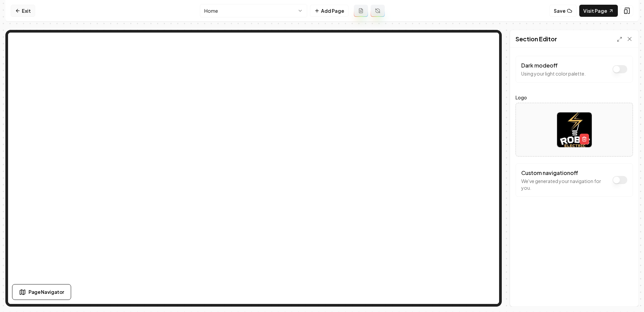
click at [17, 12] on icon at bounding box center [17, 10] width 5 height 5
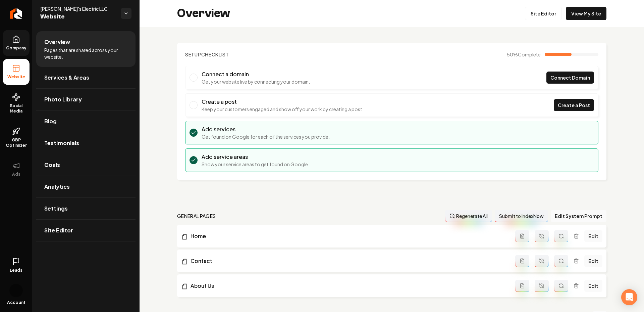
click at [8, 51] on link "Company" at bounding box center [16, 43] width 27 height 26
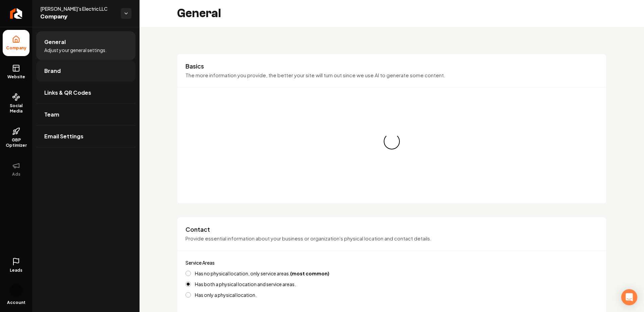
click at [55, 74] on span "Brand" at bounding box center [52, 71] width 16 height 8
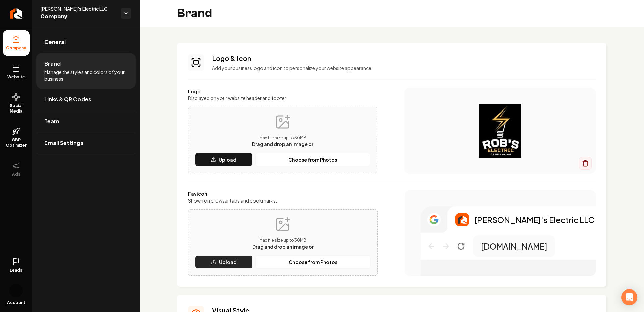
click at [221, 259] on p "Upload" at bounding box center [228, 261] width 18 height 7
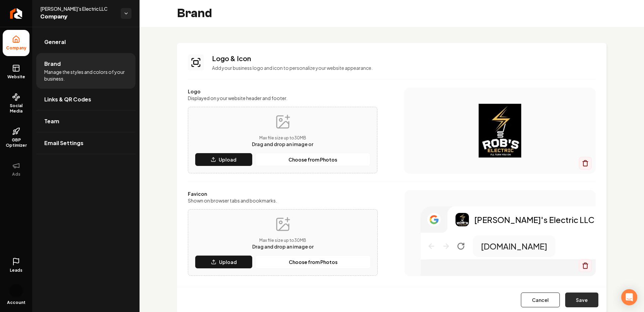
click at [593, 298] on button "Save" at bounding box center [581, 299] width 33 height 15
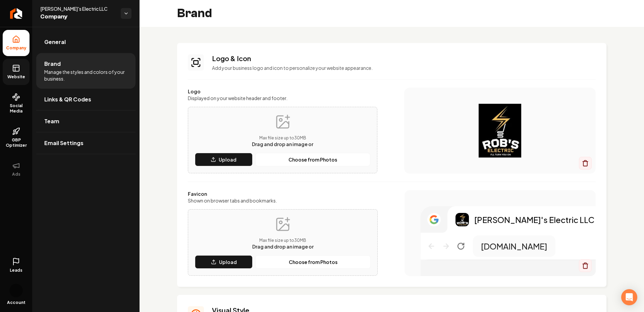
click at [12, 71] on icon at bounding box center [16, 68] width 8 height 8
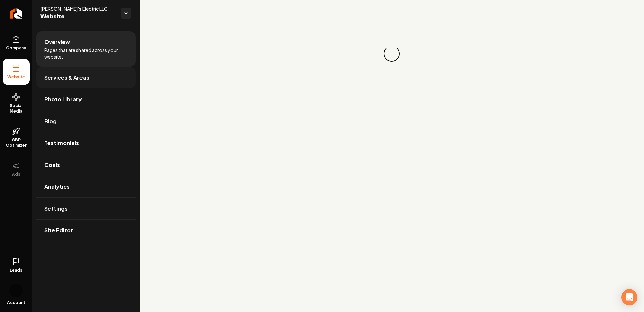
click at [44, 78] on span "Services & Areas" at bounding box center [66, 77] width 45 height 8
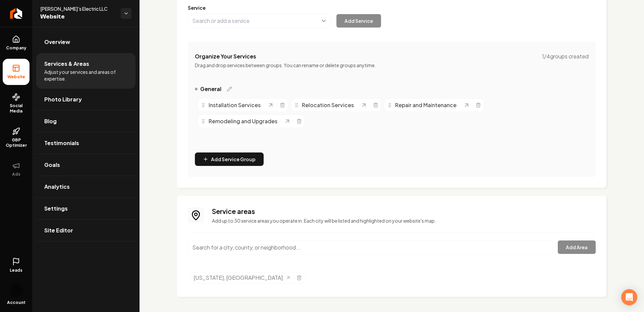
scroll to position [89, 0]
click at [240, 251] on input "Main content area" at bounding box center [370, 248] width 365 height 14
paste input "Wingdale"
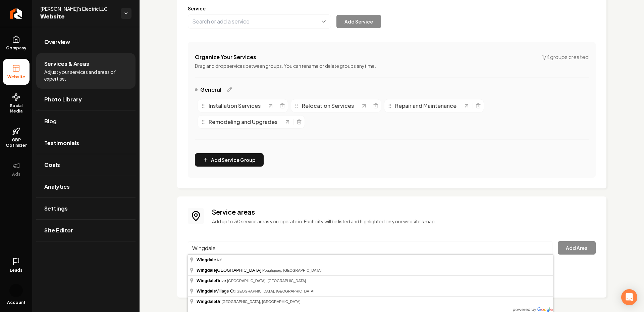
click at [242, 235] on div "Service areas Add up to 30 service areas you operate in. Each city will be list…" at bounding box center [392, 246] width 408 height 79
click at [230, 250] on input "Wingdale" at bounding box center [370, 248] width 365 height 14
type input "Wingdale, NY"
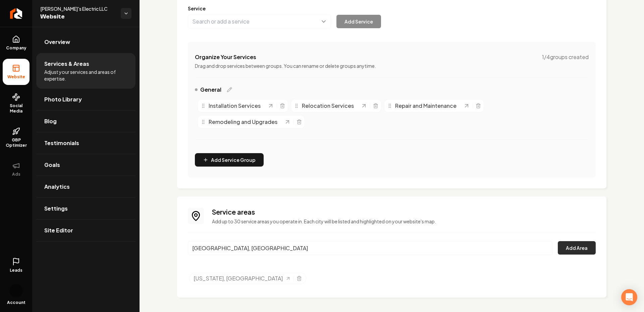
click at [582, 245] on button "Add Area" at bounding box center [577, 247] width 38 height 13
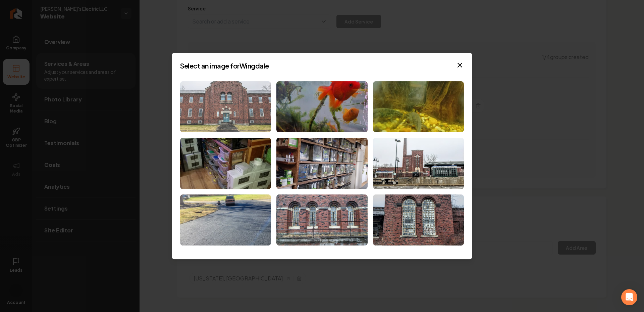
click at [237, 115] on img at bounding box center [225, 106] width 91 height 51
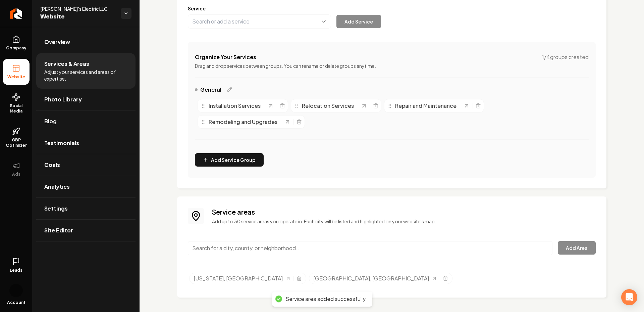
click at [271, 253] on input "Main content area" at bounding box center [370, 248] width 365 height 14
paste input "Pawling"
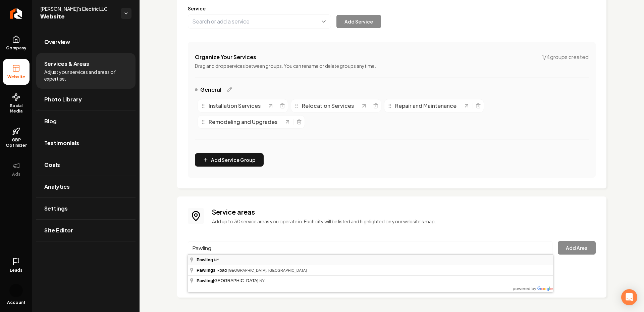
type input "Pawling, NY"
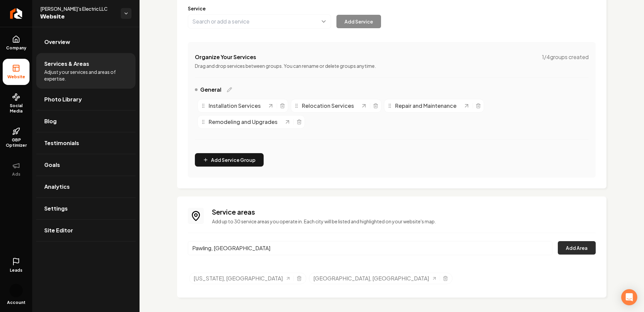
click at [570, 243] on button "Add Area" at bounding box center [577, 247] width 38 height 13
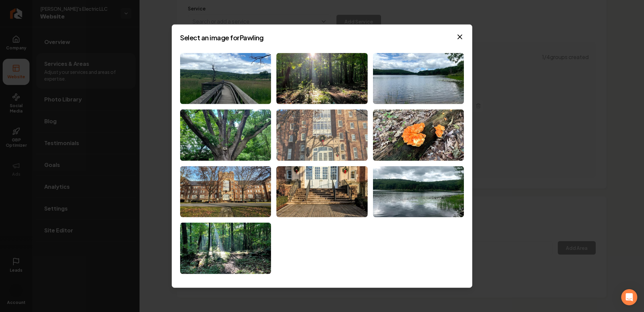
click at [323, 143] on img at bounding box center [321, 134] width 91 height 51
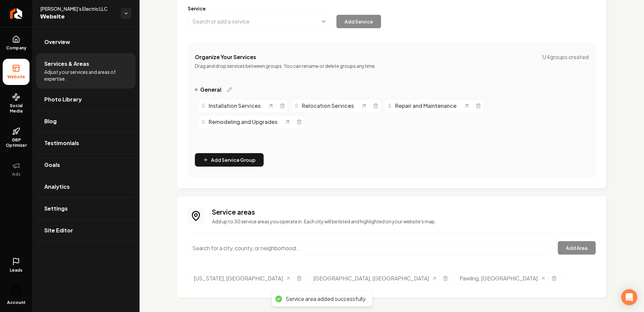
click at [229, 256] on div "Main content area" at bounding box center [370, 252] width 365 height 22
click at [220, 248] on input "Main content area" at bounding box center [370, 248] width 365 height 14
paste input "Colchester"
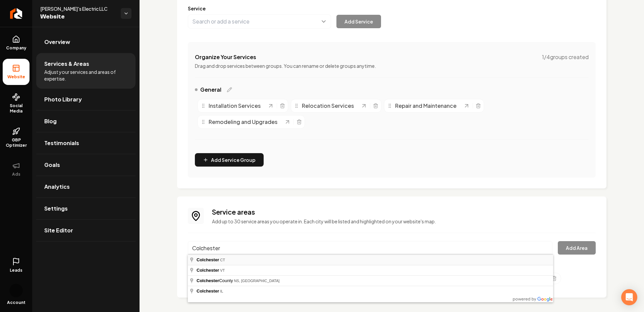
type input "Colchester, CT"
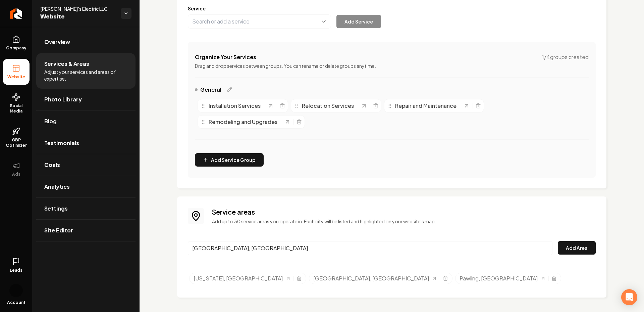
click at [569, 239] on div "Service areas Add up to 30 service areas you operate in. Each city will be list…" at bounding box center [392, 246] width 408 height 79
click at [568, 250] on button "Add Area" at bounding box center [577, 247] width 38 height 13
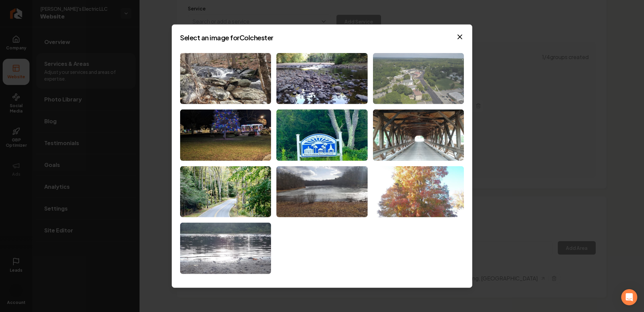
click at [413, 90] on img at bounding box center [418, 78] width 91 height 51
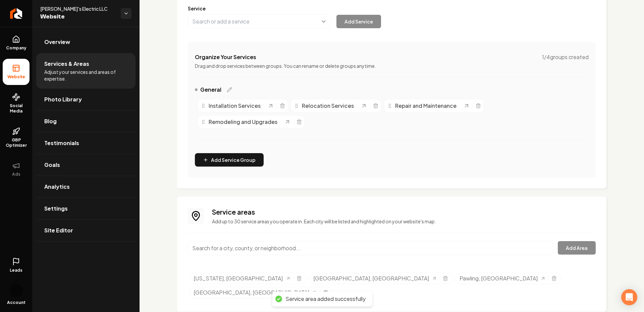
click at [239, 239] on div "Service areas Add up to 30 service areas you operate in. Each city will be list…" at bounding box center [392, 254] width 408 height 94
click at [233, 247] on input "Main content area" at bounding box center [370, 248] width 365 height 14
paste input "Andover"
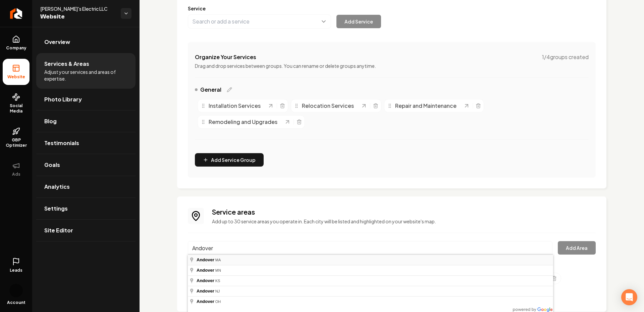
type input "Andover, MA"
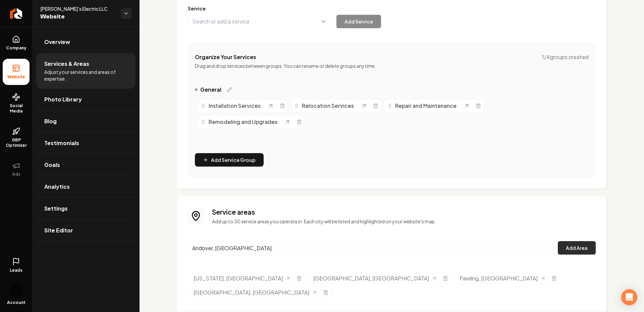
click at [581, 248] on button "Add Area" at bounding box center [577, 247] width 38 height 13
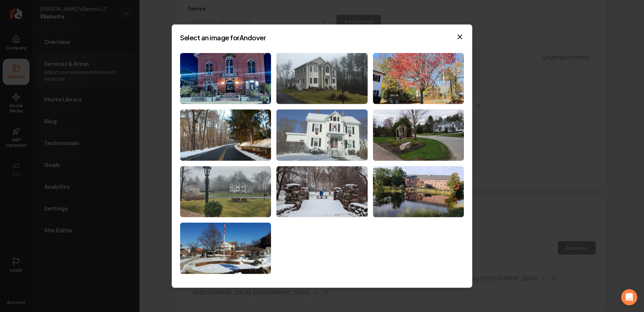
click at [332, 140] on img at bounding box center [321, 134] width 91 height 51
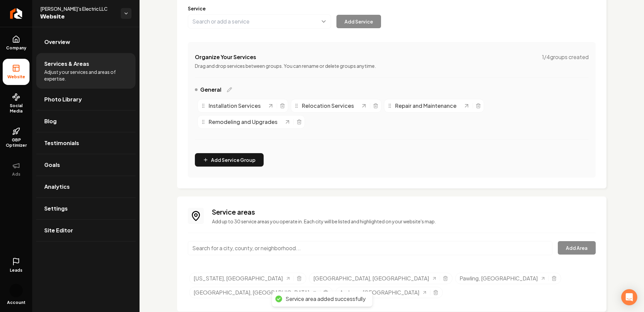
click at [311, 243] on input "Main content area" at bounding box center [370, 248] width 365 height 14
paste input "Vernon"
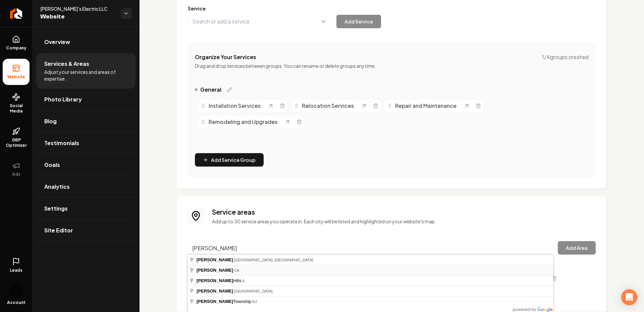
type input "Vernon, CA"
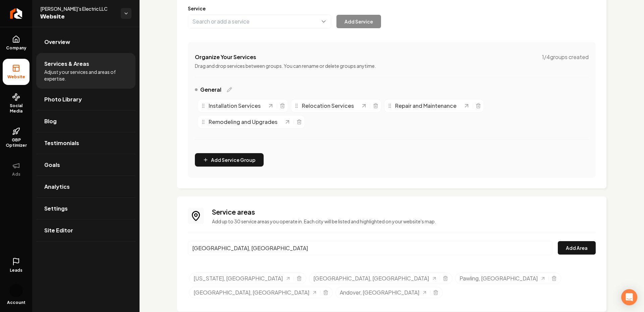
click at [586, 255] on div "Vernon, CA Add Area" at bounding box center [392, 252] width 408 height 22
click at [570, 247] on button "Add Area" at bounding box center [577, 247] width 38 height 13
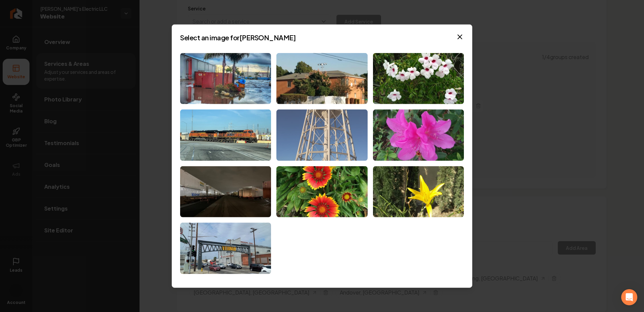
click at [307, 113] on img at bounding box center [321, 134] width 91 height 51
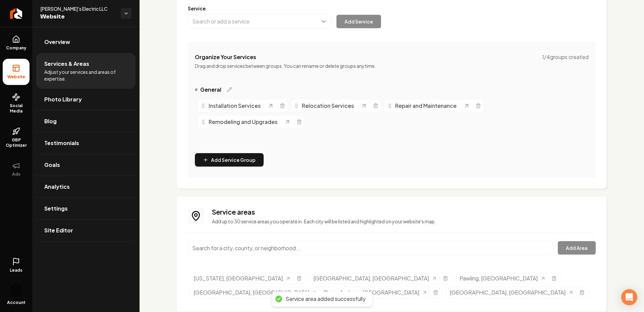
click at [248, 253] on input "Main content area" at bounding box center [370, 248] width 365 height 14
paste input "Simsbury"
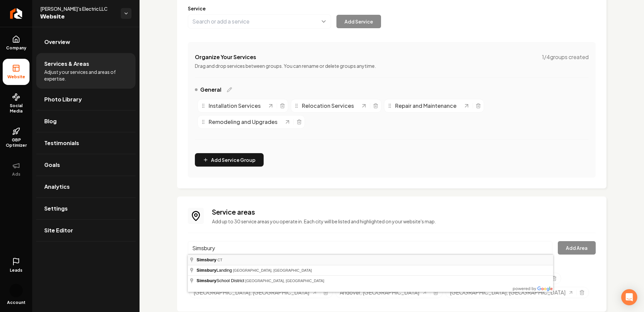
type input "Simsbury, CT"
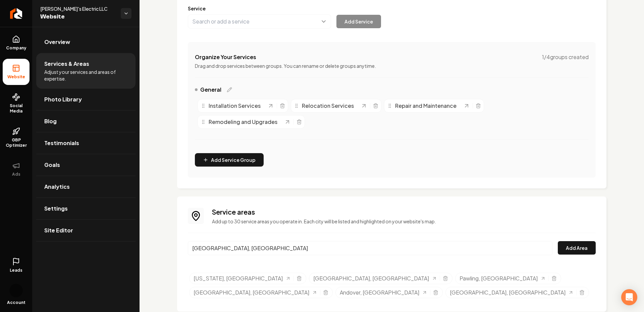
click at [556, 246] on div "Simsbury, CT Add Area" at bounding box center [392, 252] width 408 height 22
click at [565, 246] on button "Add Area" at bounding box center [577, 247] width 38 height 13
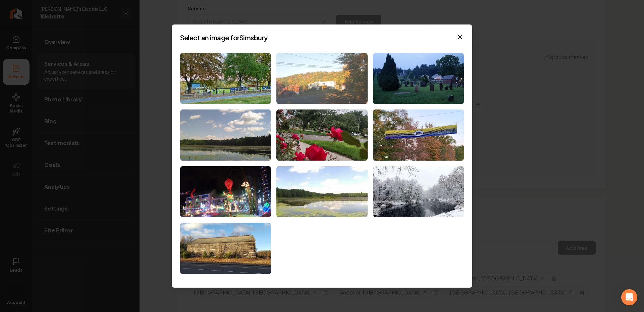
click at [354, 97] on img at bounding box center [321, 78] width 91 height 51
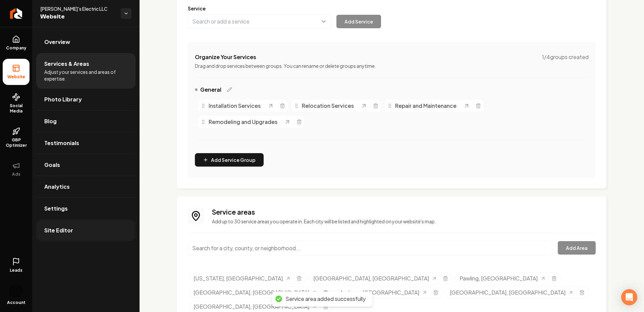
click at [76, 232] on link "Site Editor" at bounding box center [85, 229] width 99 height 21
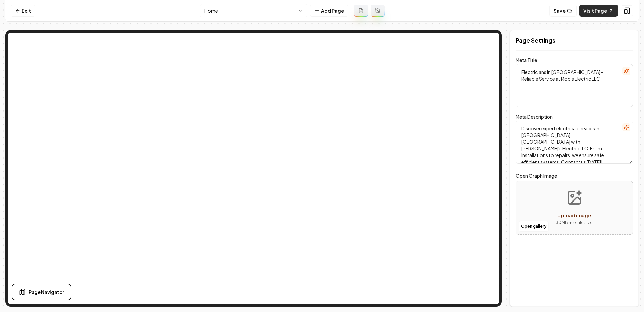
click at [587, 13] on link "Visit Page" at bounding box center [598, 11] width 39 height 12
